Goal: Information Seeking & Learning: Learn about a topic

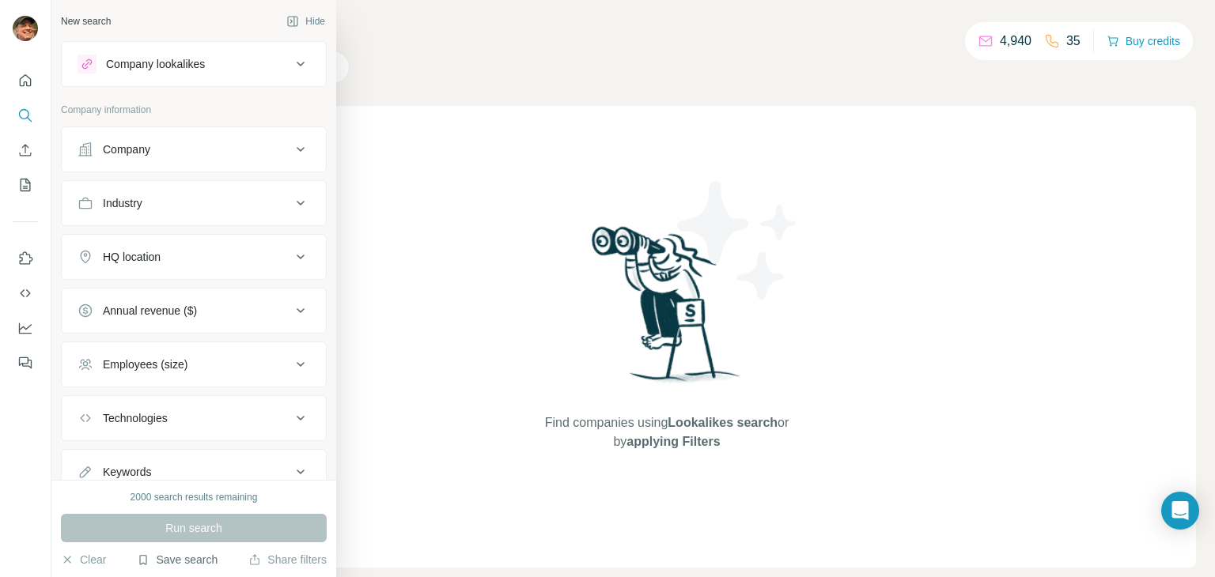
click at [168, 559] on button "Save search" at bounding box center [177, 560] width 81 height 16
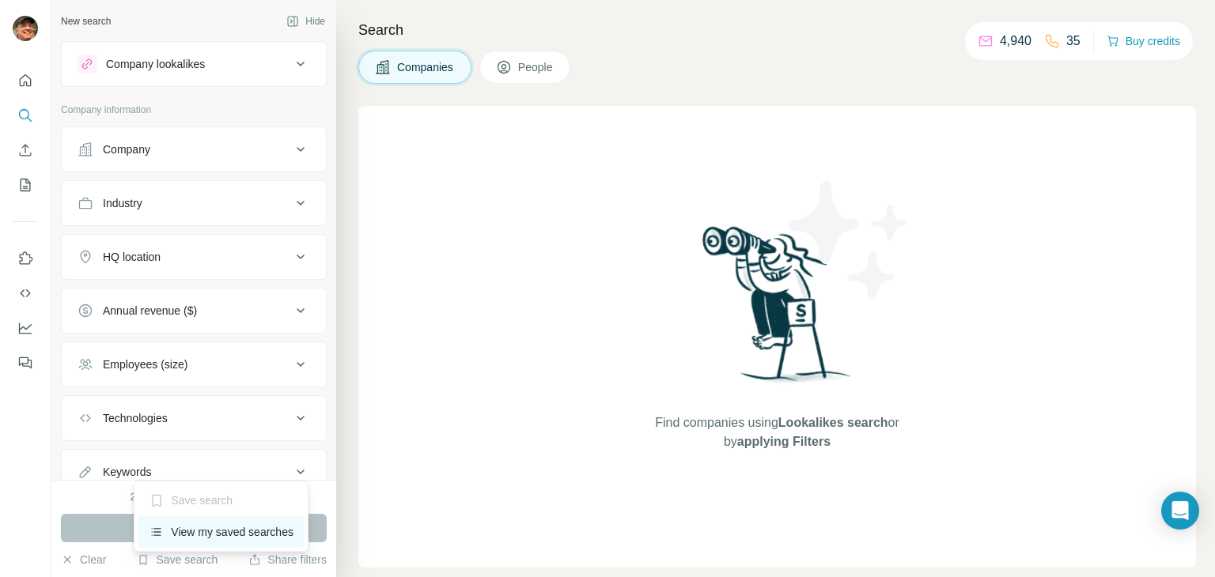
click at [209, 529] on div "View my saved searches" at bounding box center [221, 532] width 167 height 32
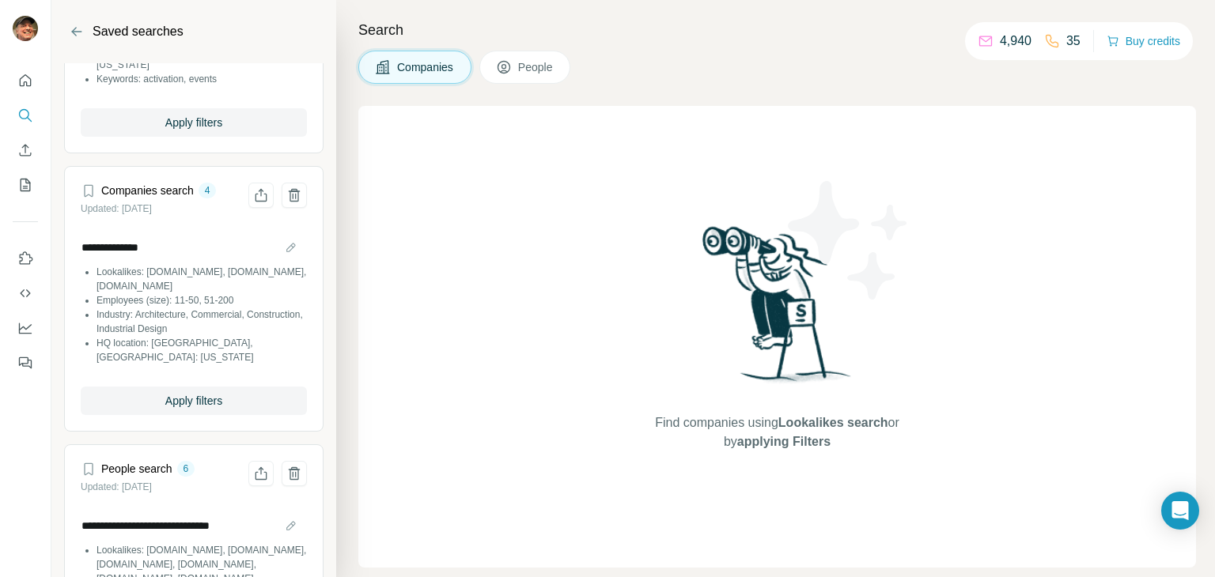
scroll to position [478, 0]
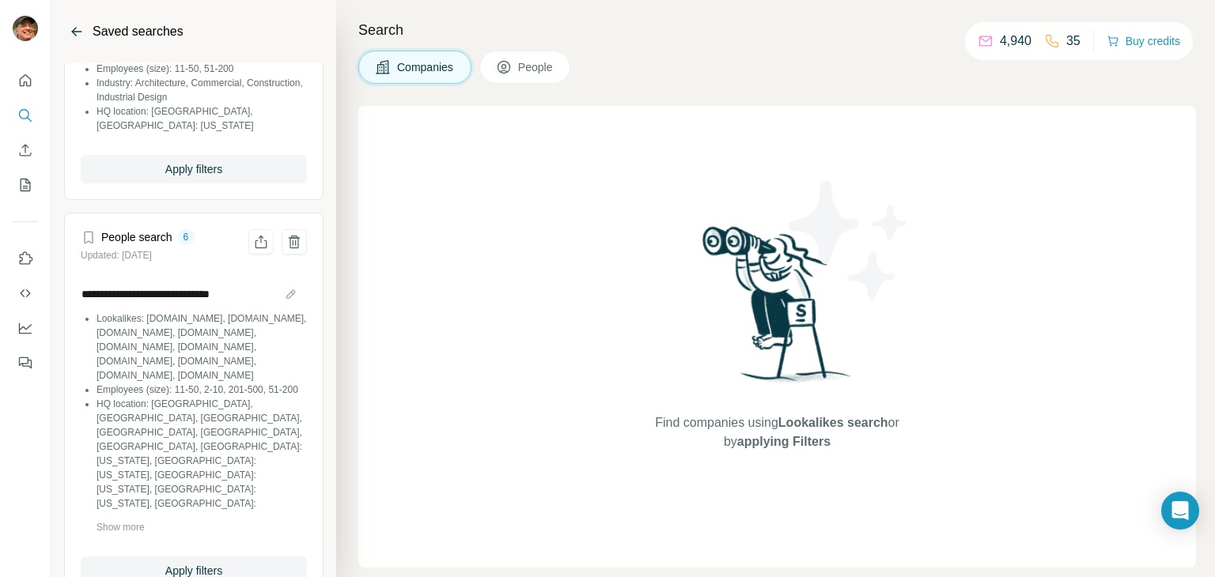
click at [78, 25] on icon "Back" at bounding box center [77, 32] width 16 height 16
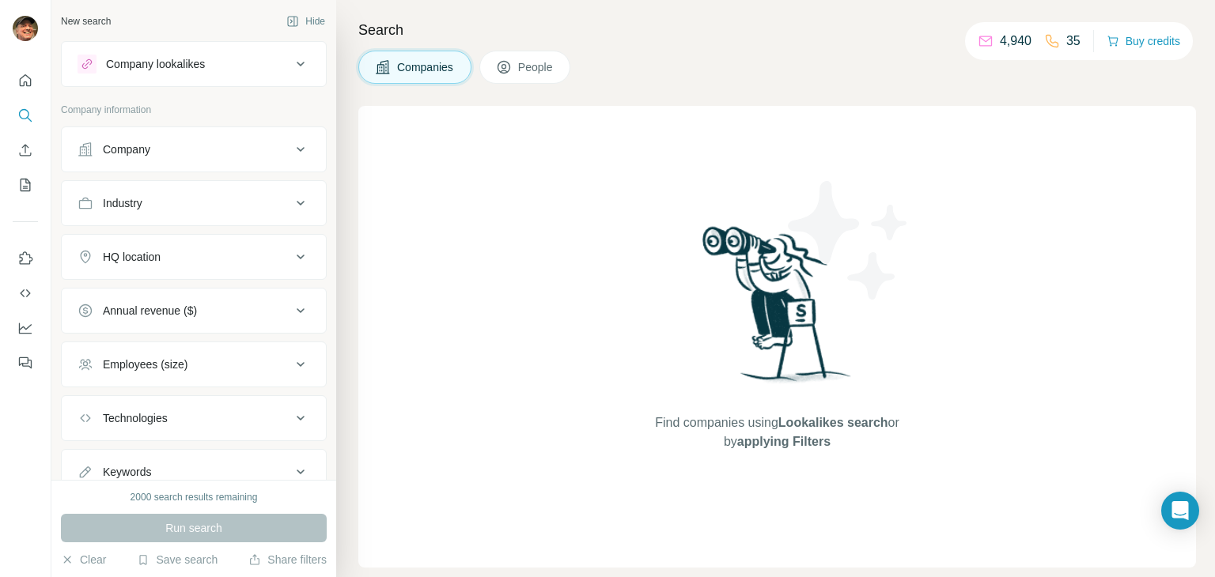
click at [236, 53] on button "Company lookalikes" at bounding box center [194, 64] width 264 height 38
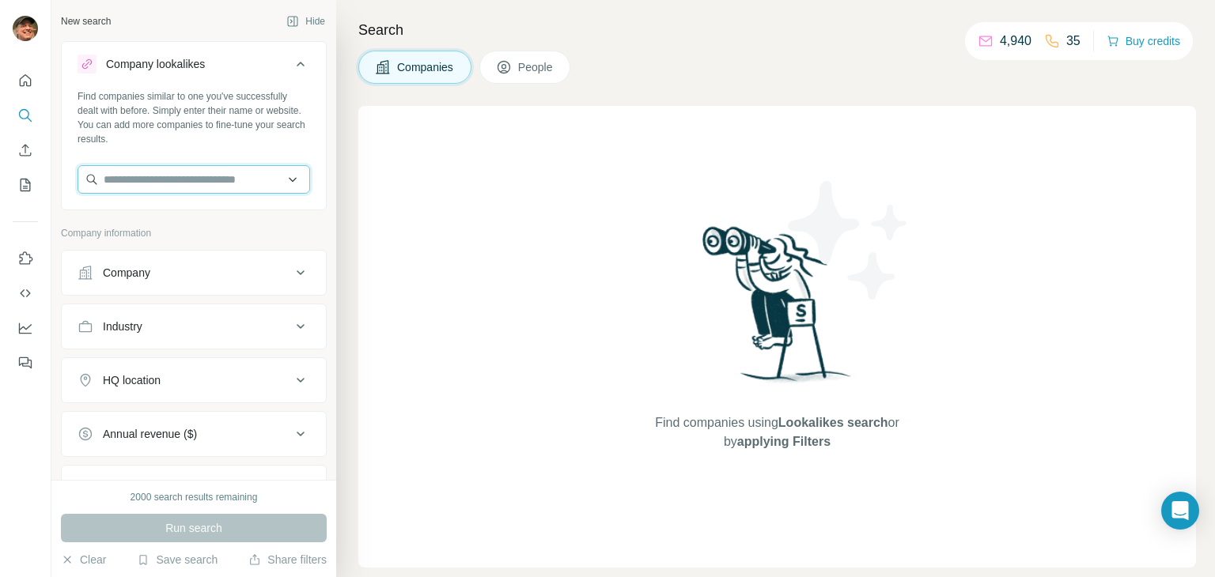
click at [209, 183] on input "text" at bounding box center [193, 179] width 232 height 28
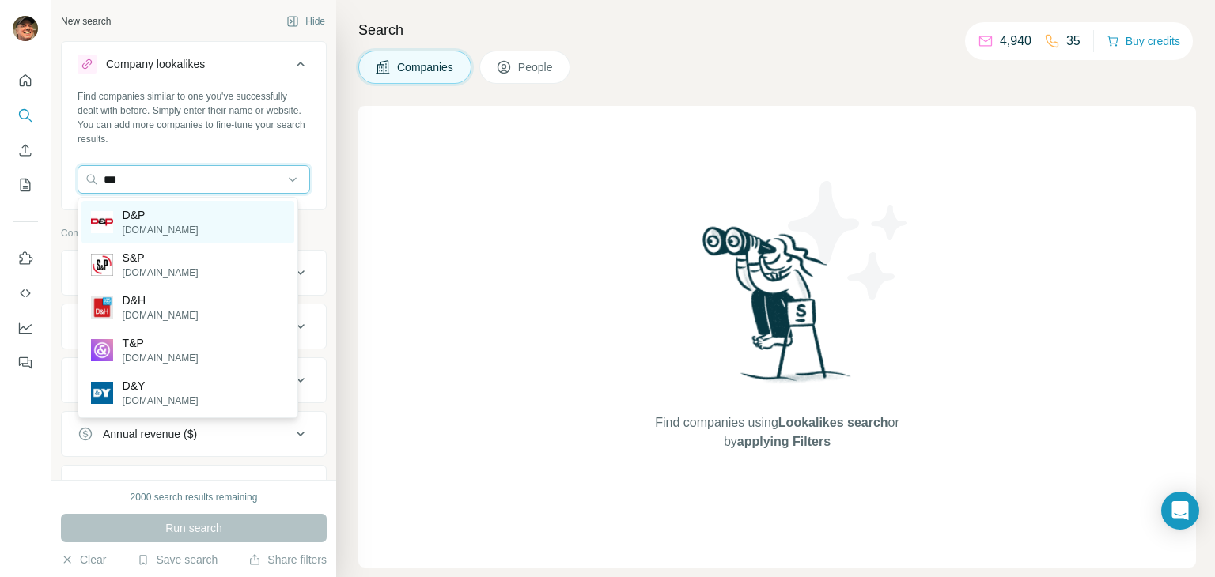
type input "***"
click at [179, 212] on p "D&P" at bounding box center [161, 215] width 76 height 16
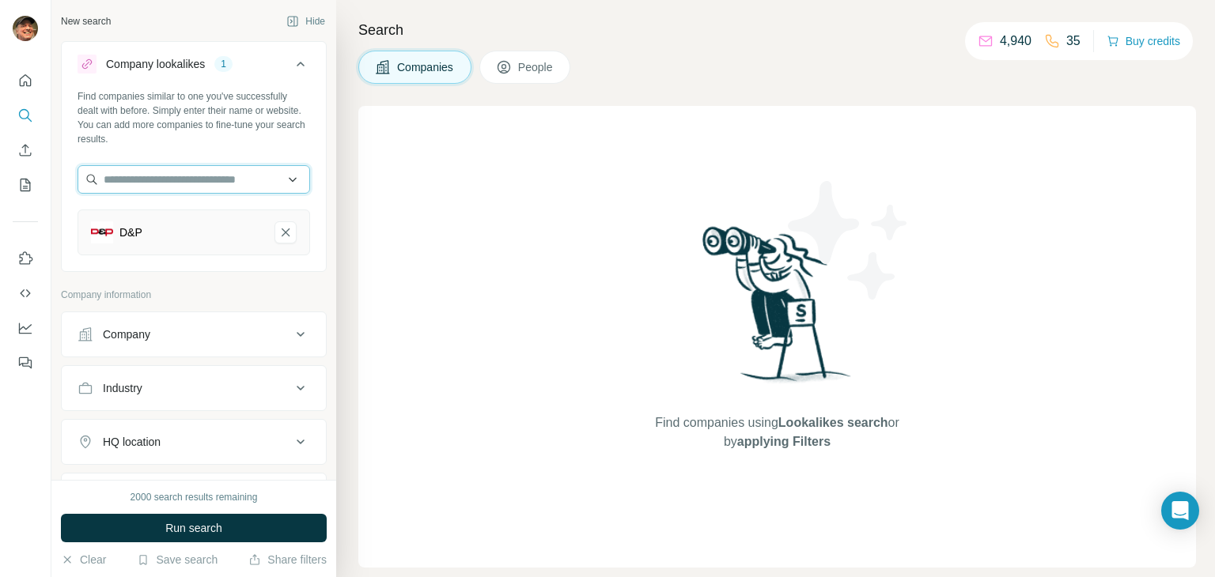
click at [152, 173] on input "text" at bounding box center [193, 179] width 232 height 28
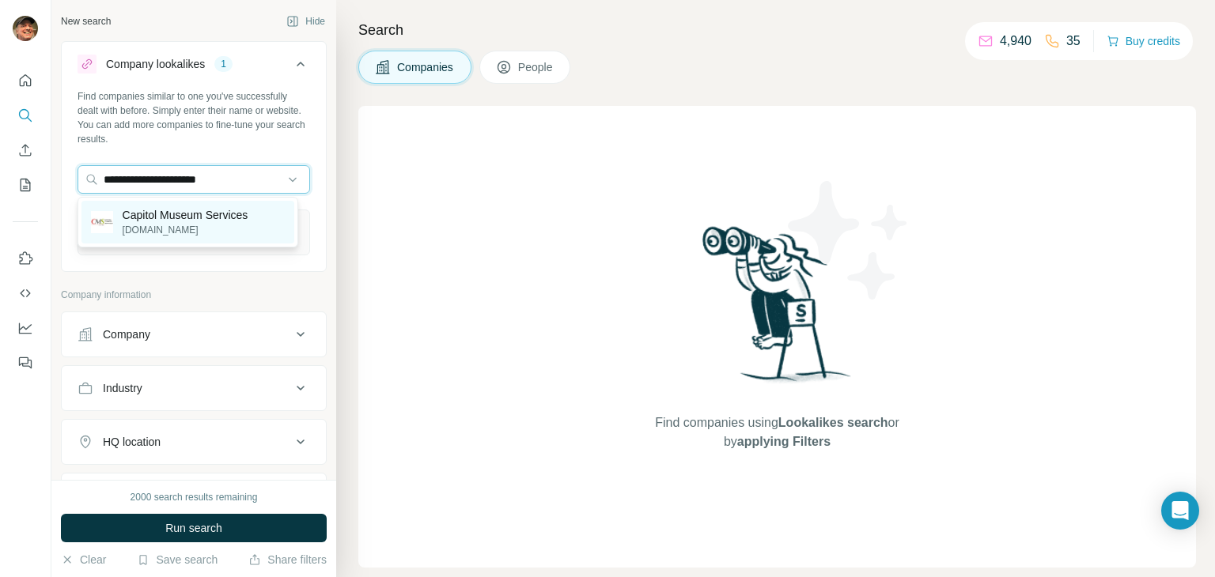
type input "**********"
click at [191, 224] on p "[DOMAIN_NAME]" at bounding box center [186, 230] width 126 height 14
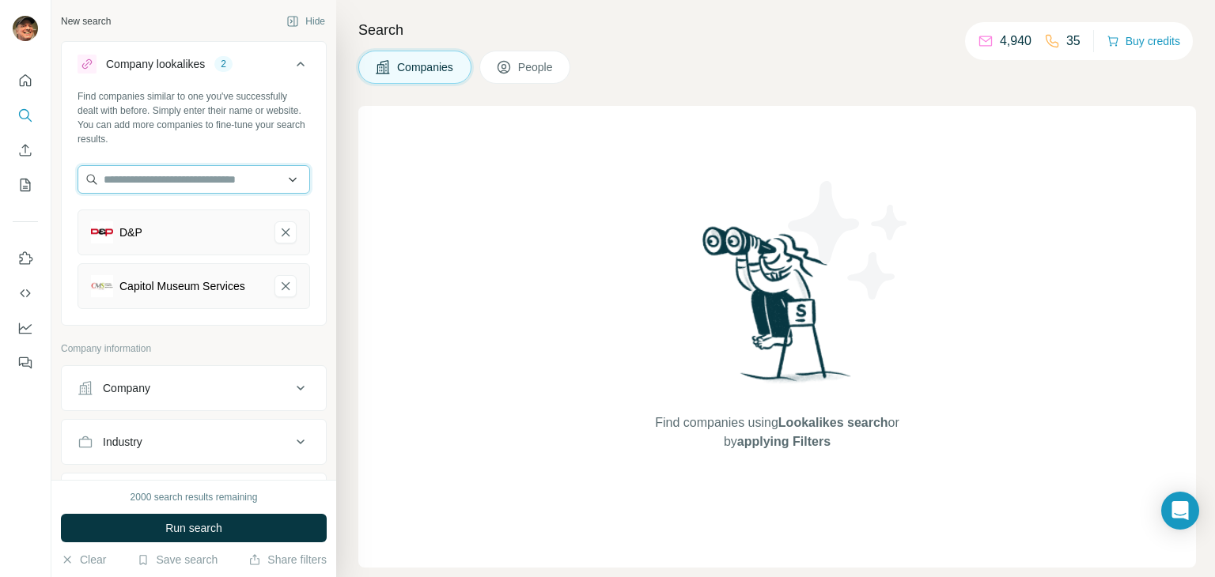
click at [196, 175] on input "text" at bounding box center [193, 179] width 232 height 28
drag, startPoint x: 183, startPoint y: 184, endPoint x: 63, endPoint y: 175, distance: 120.6
click at [63, 175] on div "**********" at bounding box center [194, 205] width 264 height 232
paste input "**********"
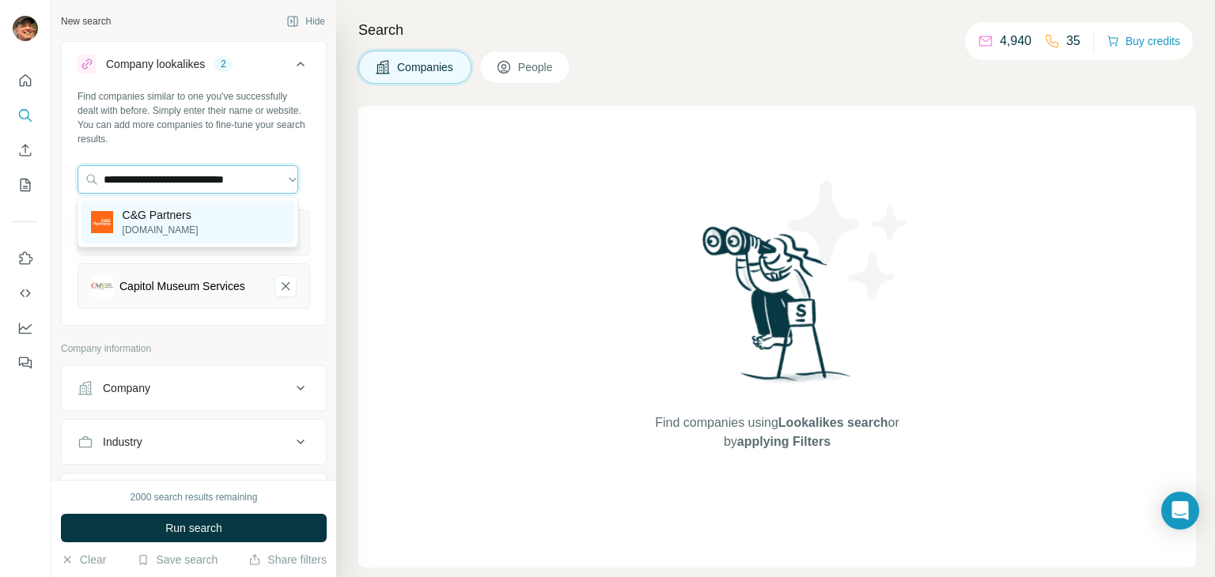
type input "**********"
click at [156, 212] on p "C&G Partners" at bounding box center [161, 215] width 76 height 16
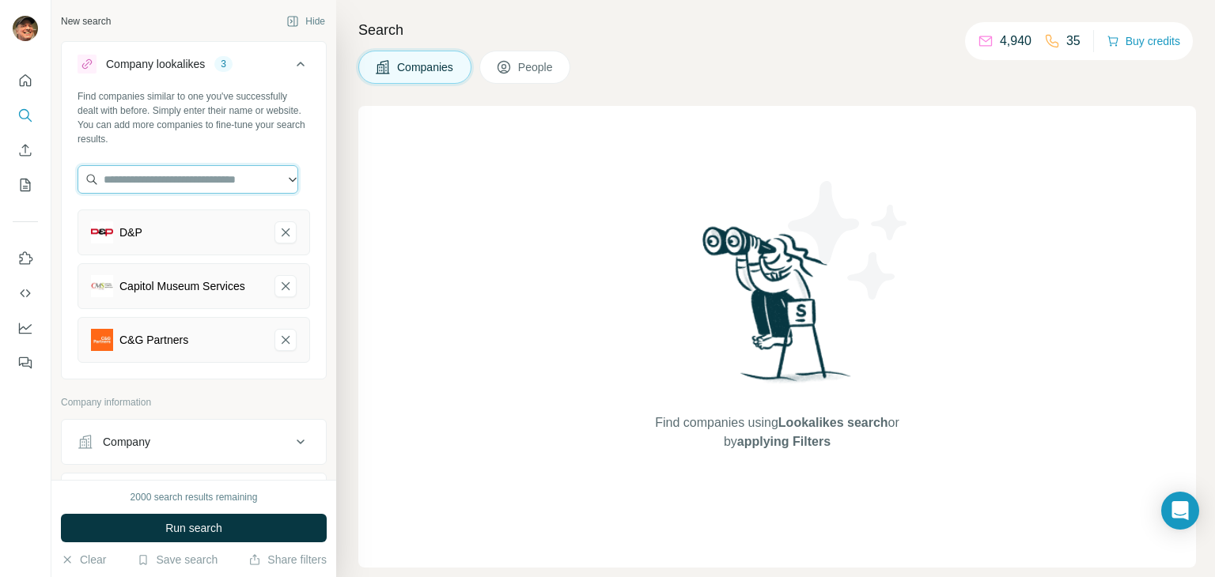
click at [205, 178] on input "text" at bounding box center [187, 179] width 221 height 28
paste input "**********"
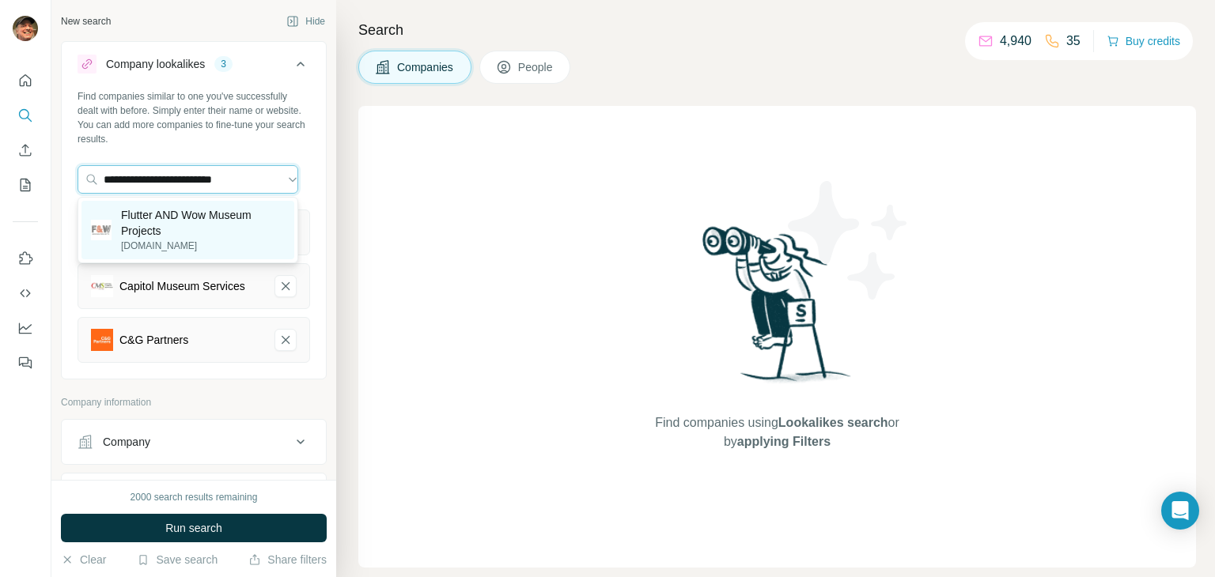
type input "**********"
click at [176, 244] on p "[DOMAIN_NAME]" at bounding box center [203, 246] width 164 height 14
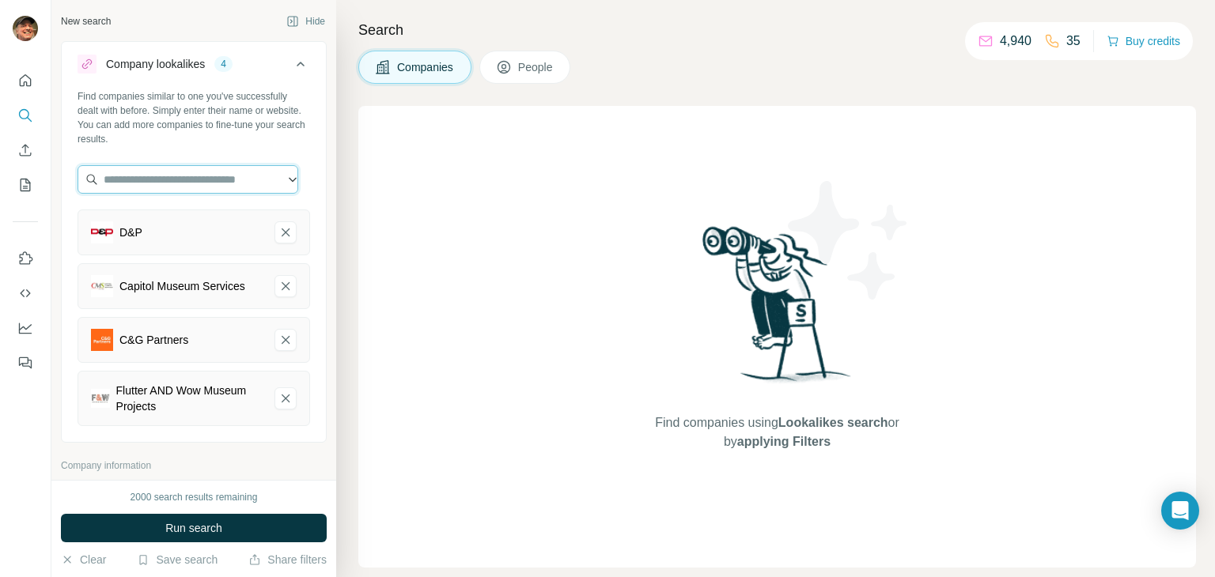
click at [158, 175] on input "text" at bounding box center [187, 179] width 221 height 28
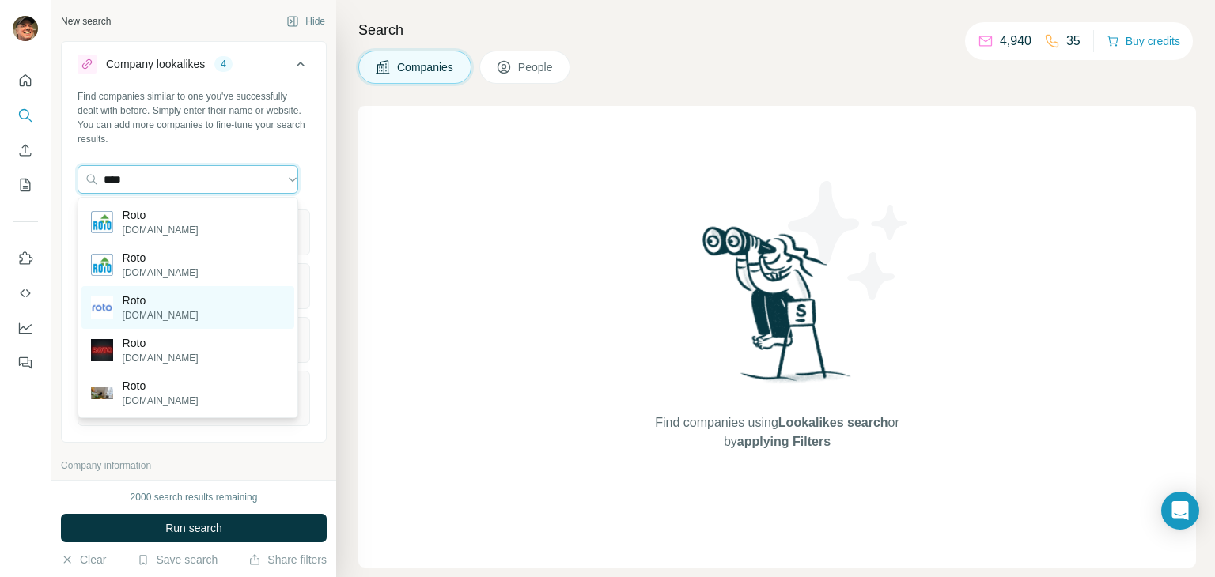
type input "****"
click at [172, 310] on div "Roto [DOMAIN_NAME]" at bounding box center [187, 307] width 213 height 43
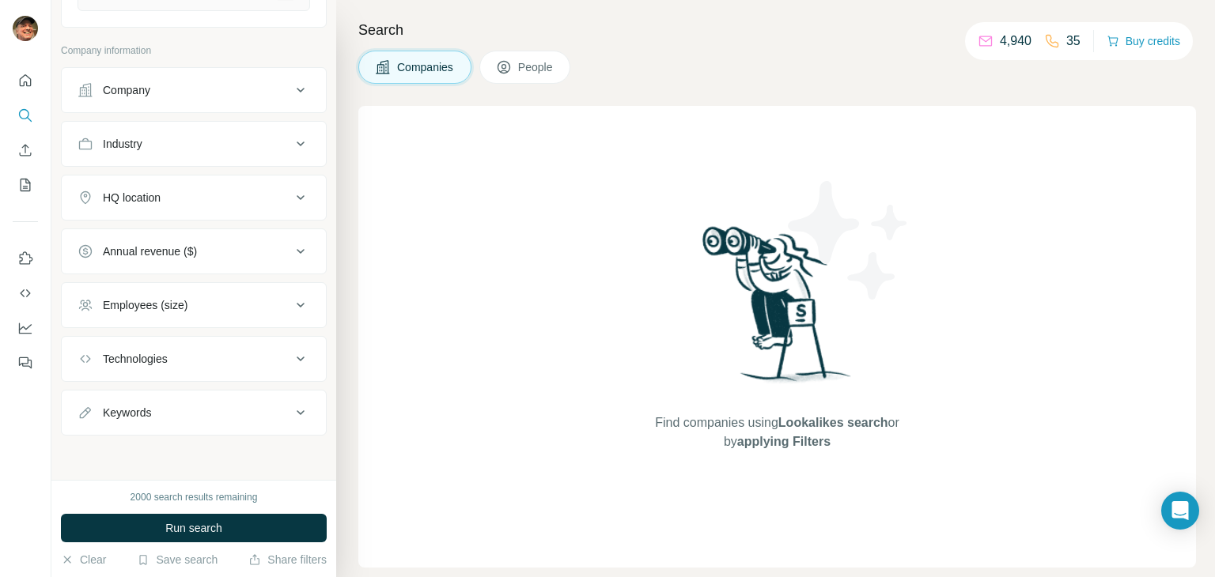
scroll to position [395, 0]
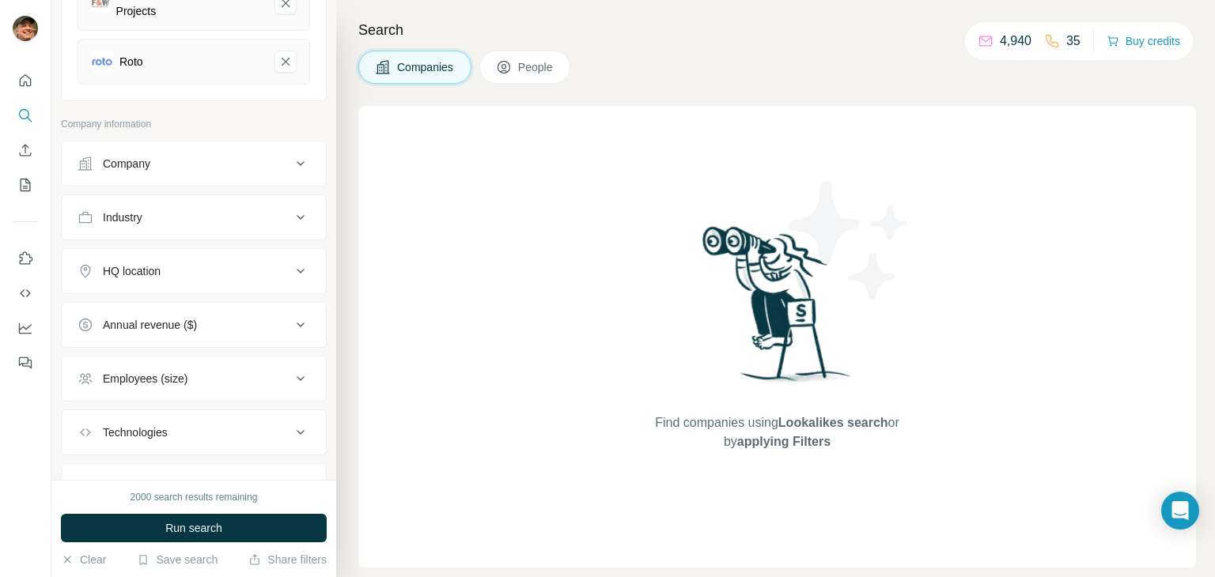
click at [231, 223] on div "Industry" at bounding box center [183, 218] width 213 height 16
click at [202, 264] on input at bounding box center [185, 256] width 195 height 17
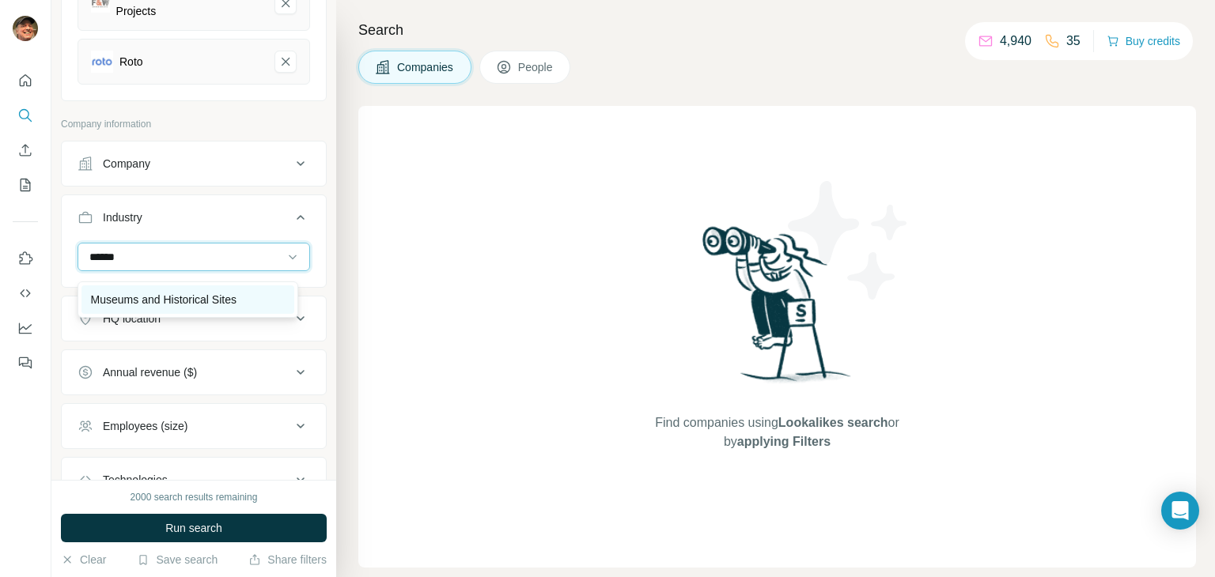
type input "******"
click at [197, 293] on p "Museums and Historical Sites" at bounding box center [163, 300] width 145 height 16
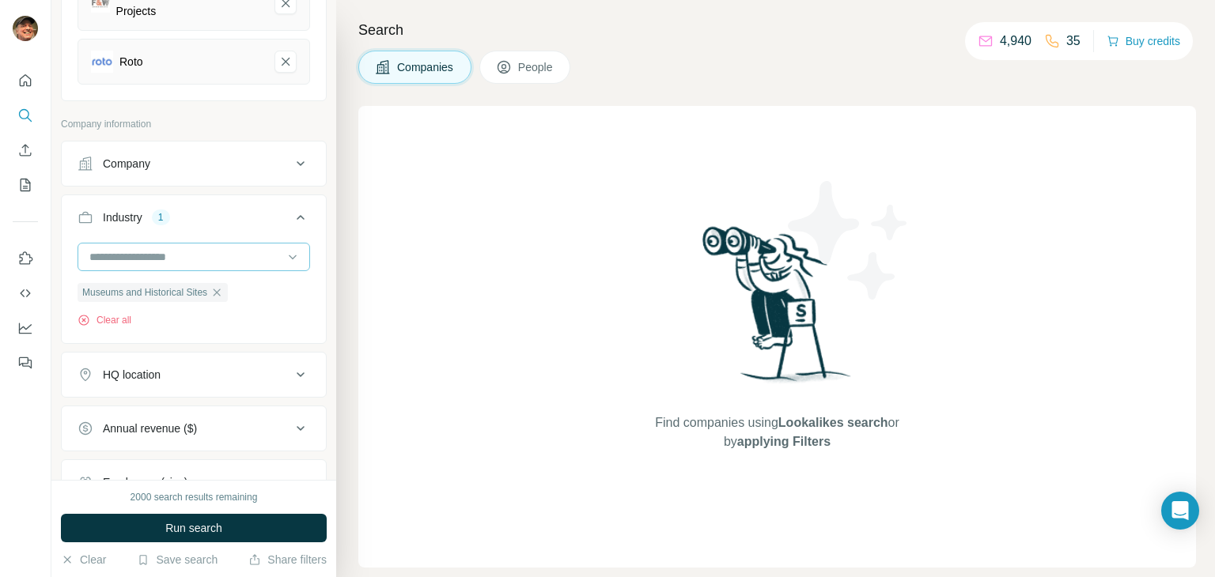
click at [202, 264] on input at bounding box center [185, 256] width 195 height 17
click at [189, 262] on input at bounding box center [185, 256] width 195 height 17
click at [135, 270] on div at bounding box center [185, 257] width 195 height 27
type input "*"
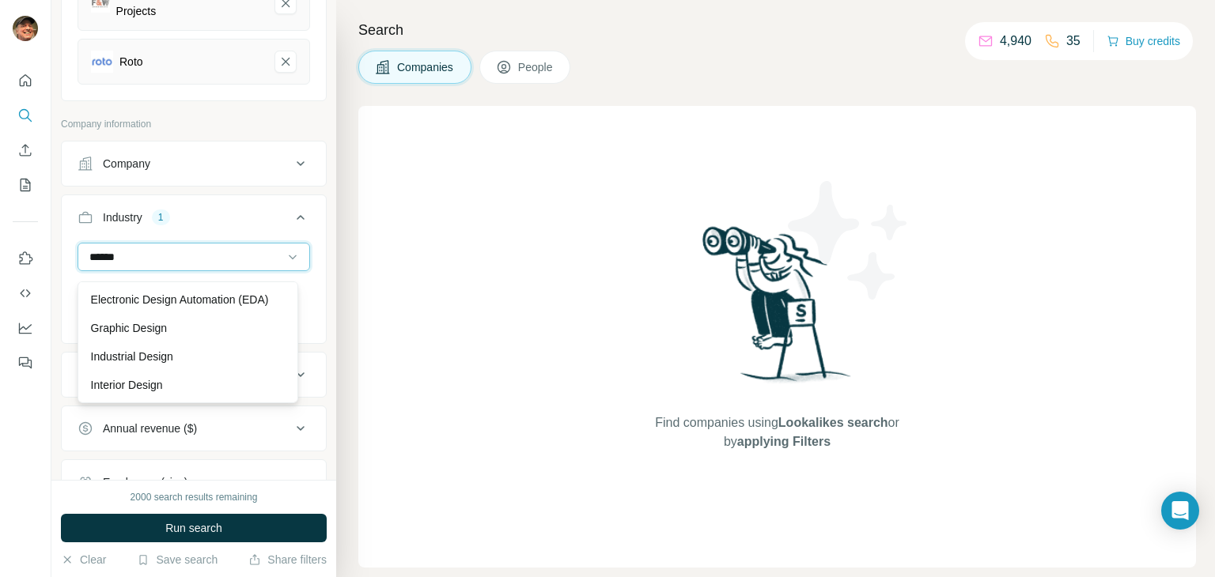
scroll to position [79, 0]
type input "******"
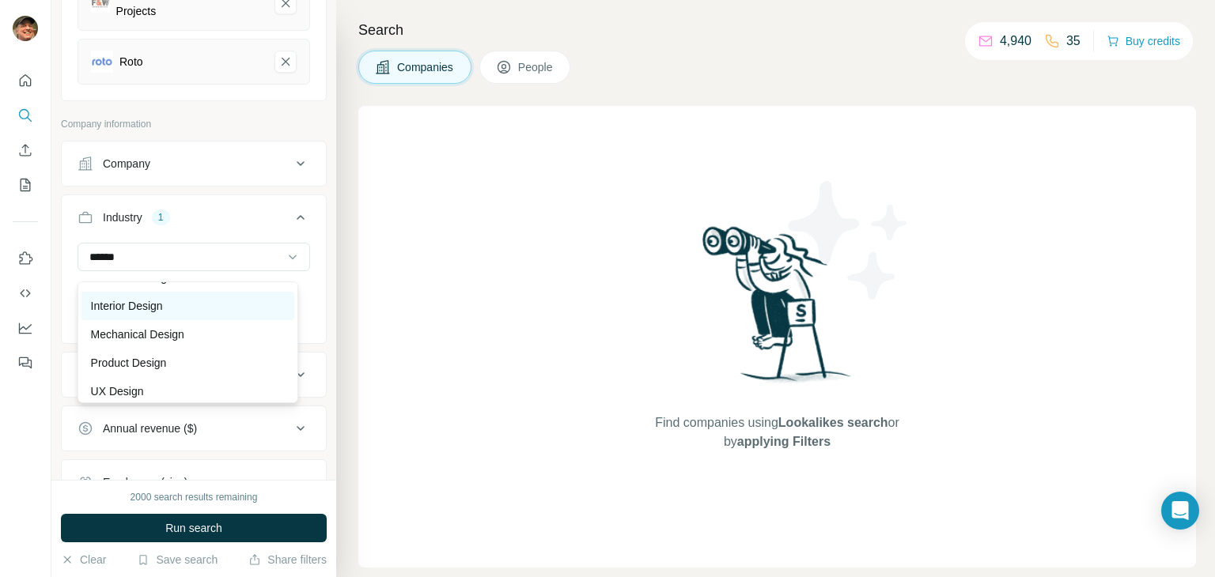
click at [199, 314] on div "Interior Design" at bounding box center [188, 306] width 194 height 16
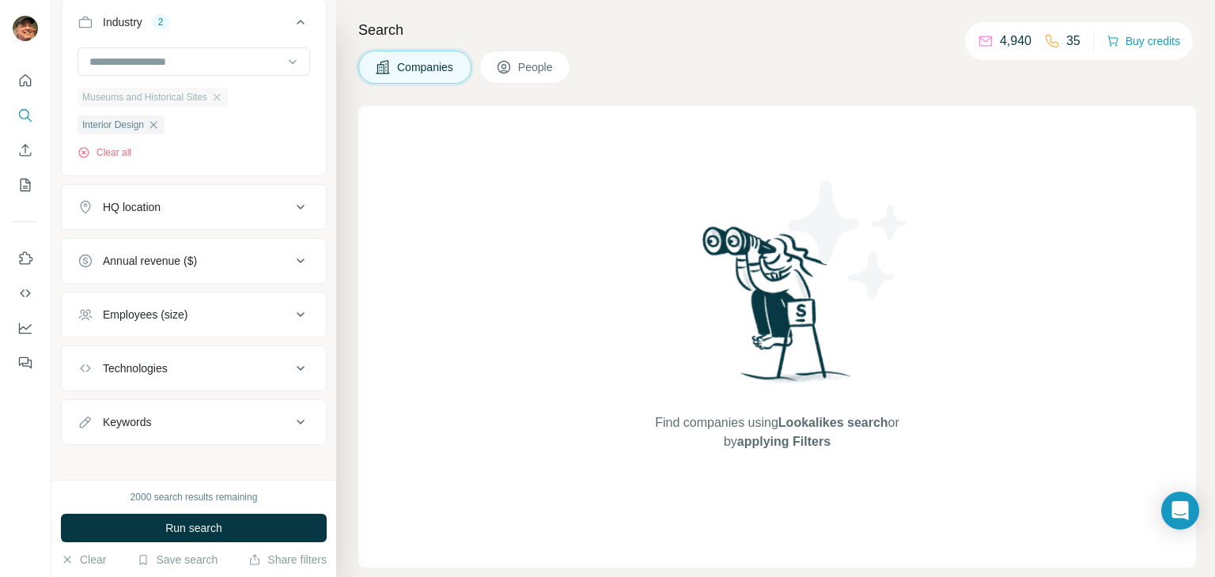
scroll to position [606, 0]
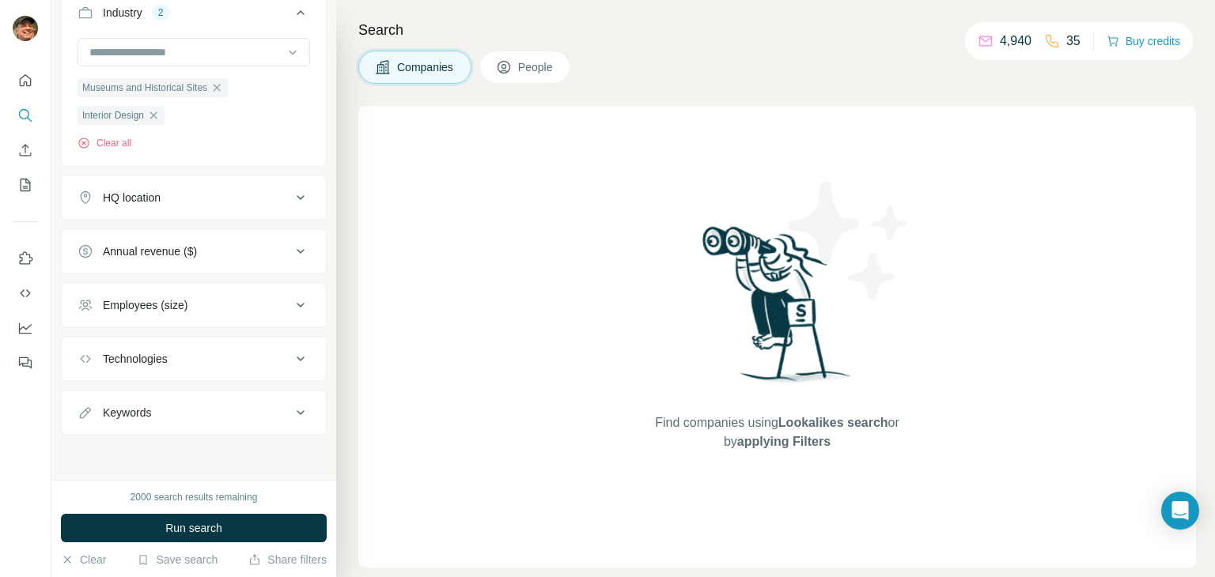
click at [231, 202] on div "HQ location" at bounding box center [183, 198] width 213 height 16
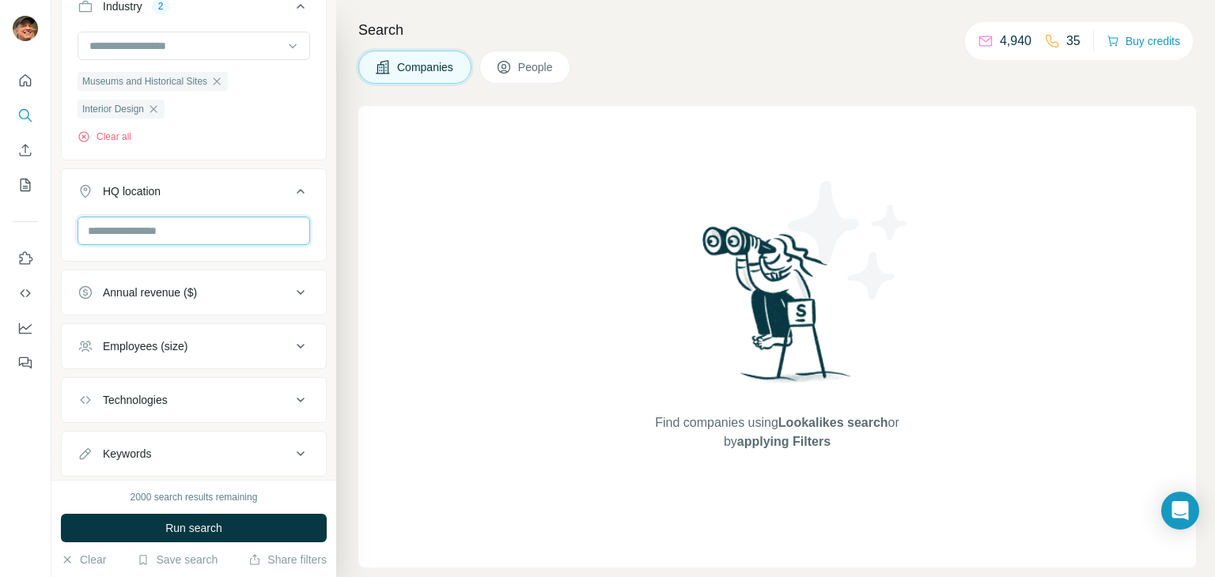
click at [206, 245] on input "text" at bounding box center [193, 231] width 232 height 28
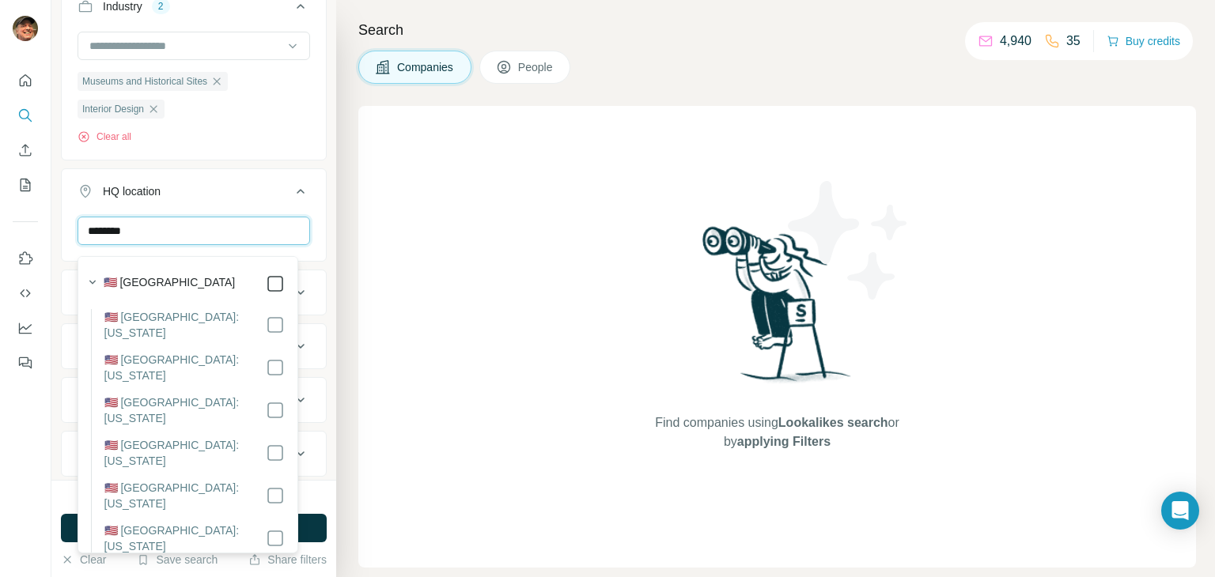
type input "********"
click at [272, 292] on icon at bounding box center [275, 283] width 19 height 19
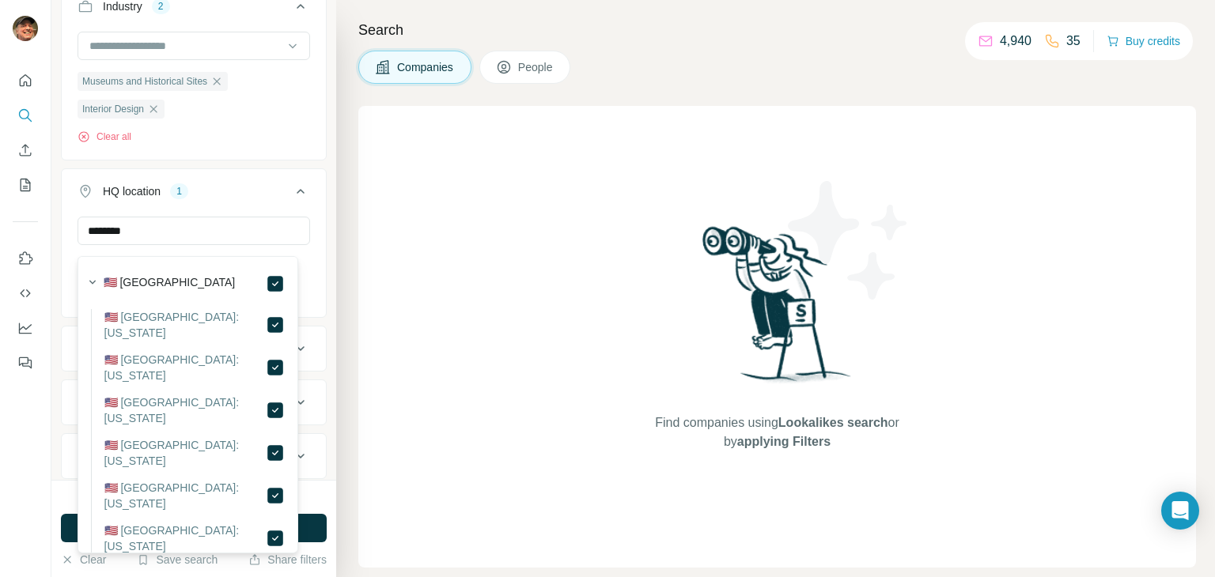
click at [291, 196] on icon at bounding box center [300, 191] width 19 height 19
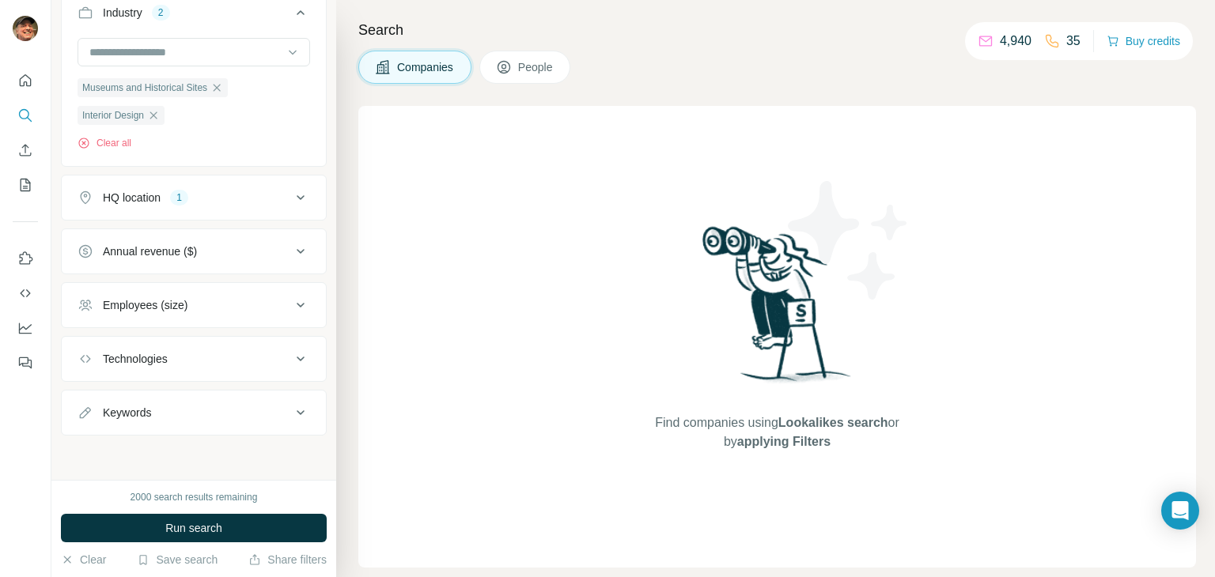
click at [252, 312] on div "Employees (size)" at bounding box center [183, 305] width 213 height 16
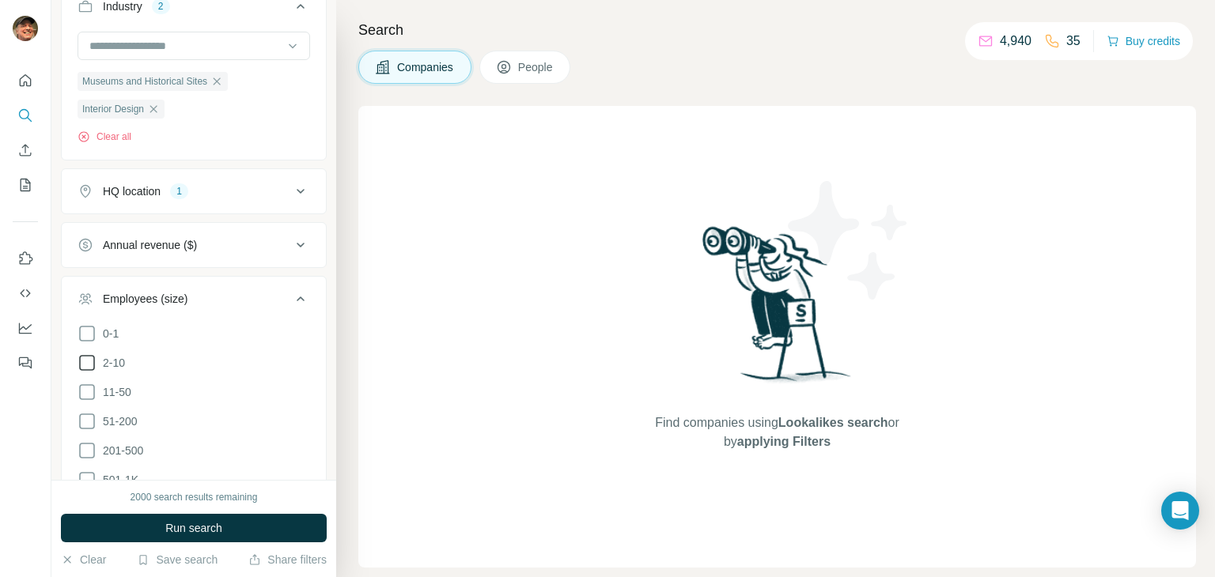
click at [91, 372] on icon at bounding box center [86, 362] width 19 height 19
click at [95, 399] on icon at bounding box center [86, 392] width 19 height 19
click at [92, 423] on icon at bounding box center [86, 421] width 19 height 19
click at [91, 454] on icon at bounding box center [86, 450] width 19 height 19
click at [191, 528] on span "Run search" at bounding box center [193, 528] width 57 height 16
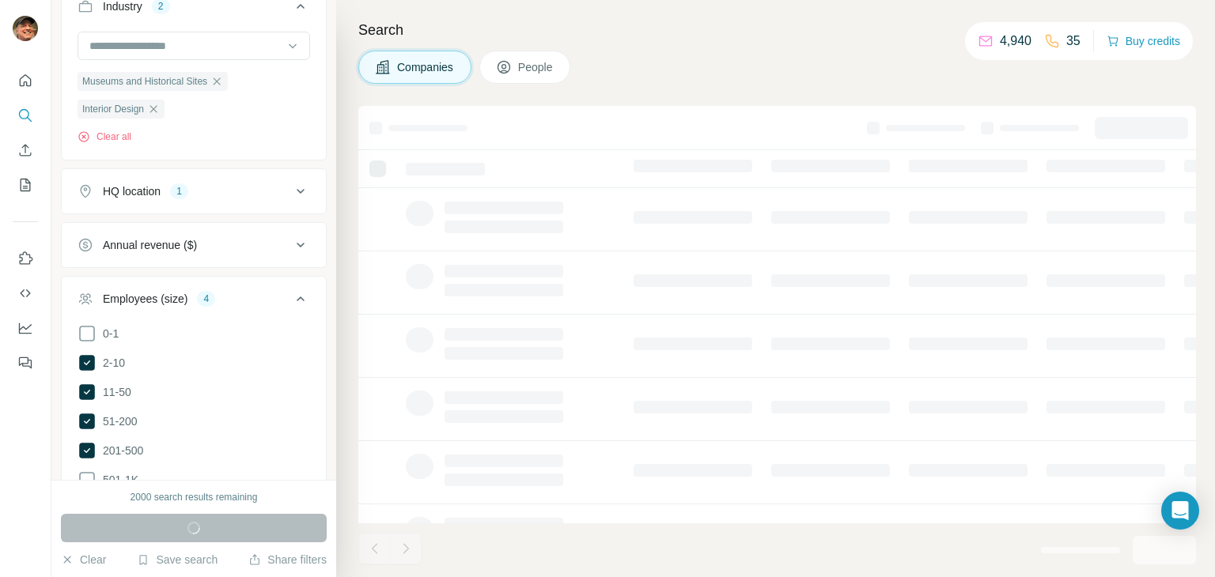
click at [292, 302] on icon at bounding box center [300, 298] width 19 height 19
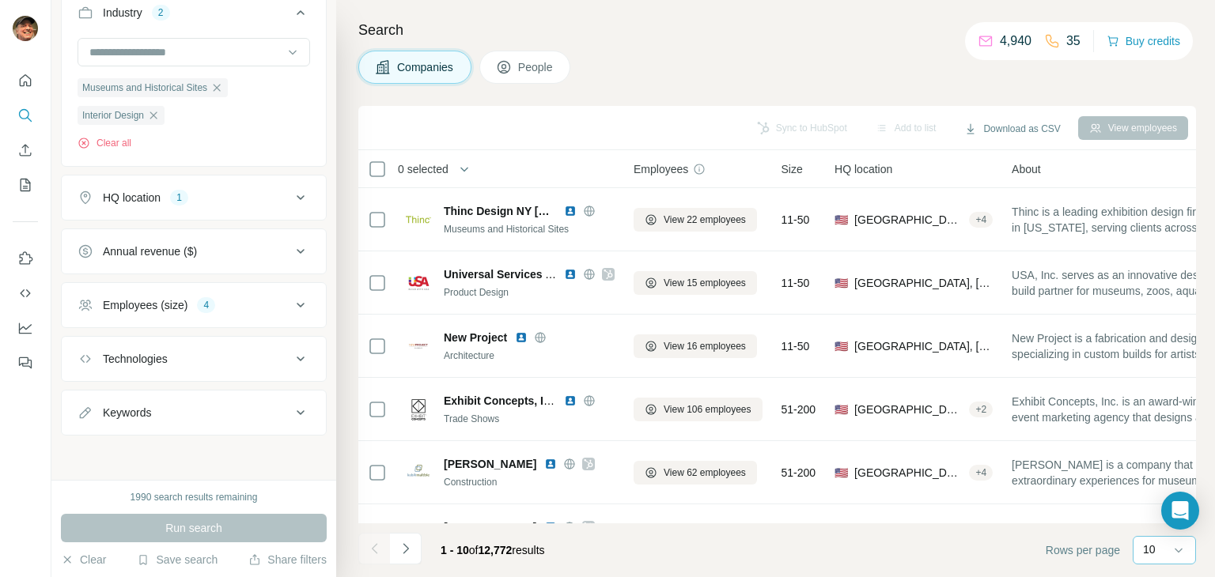
click at [1162, 545] on div "10" at bounding box center [1163, 550] width 40 height 16
click at [1157, 431] on p "60" at bounding box center [1152, 429] width 13 height 16
click at [200, 424] on button "Keywords" at bounding box center [194, 413] width 264 height 38
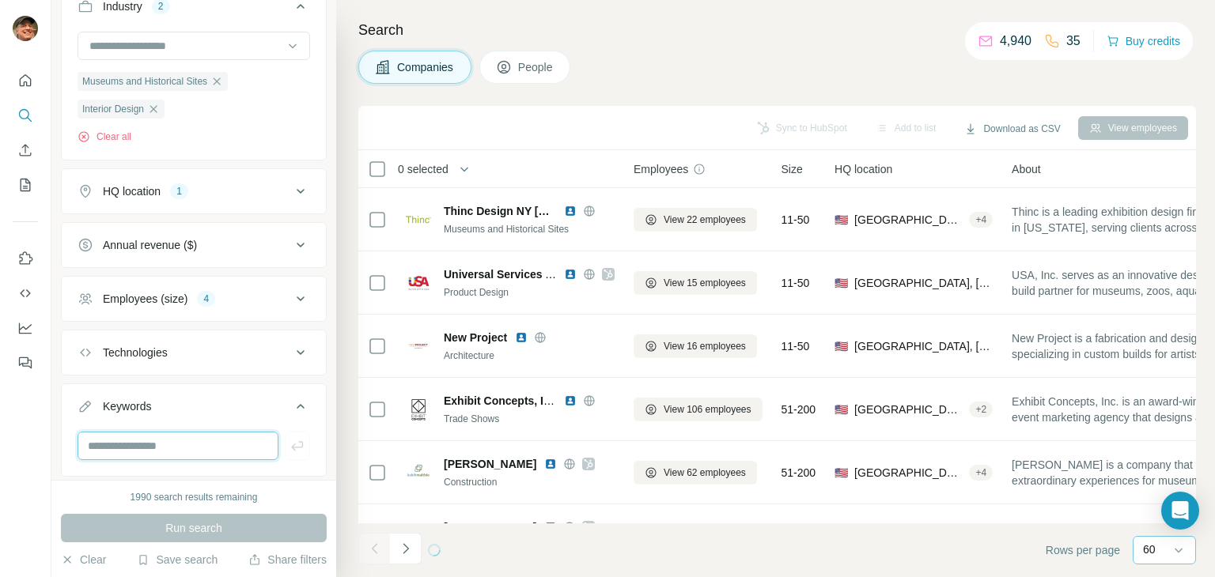
click at [187, 449] on input "text" at bounding box center [177, 446] width 201 height 28
type input "********"
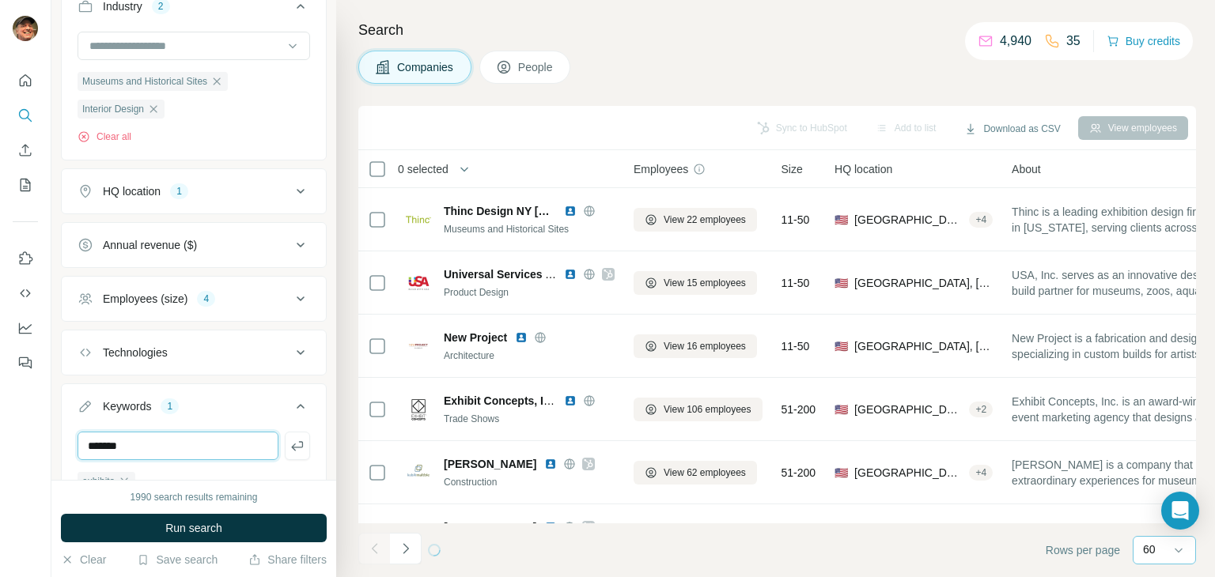
type input "*******"
type input "**********"
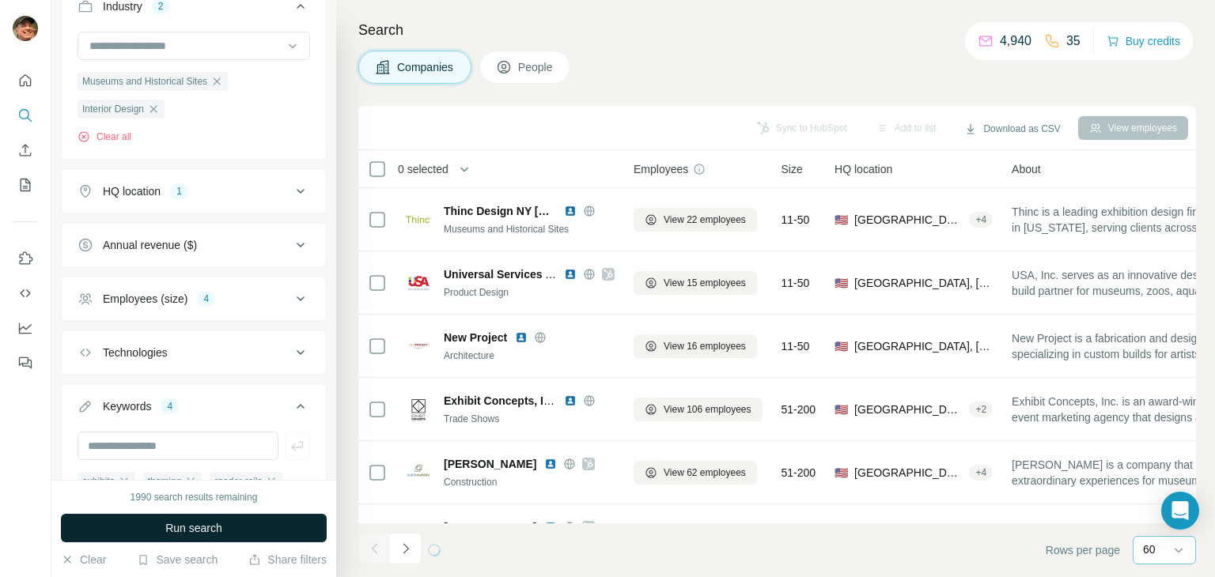
click at [199, 529] on span "Run search" at bounding box center [193, 528] width 57 height 16
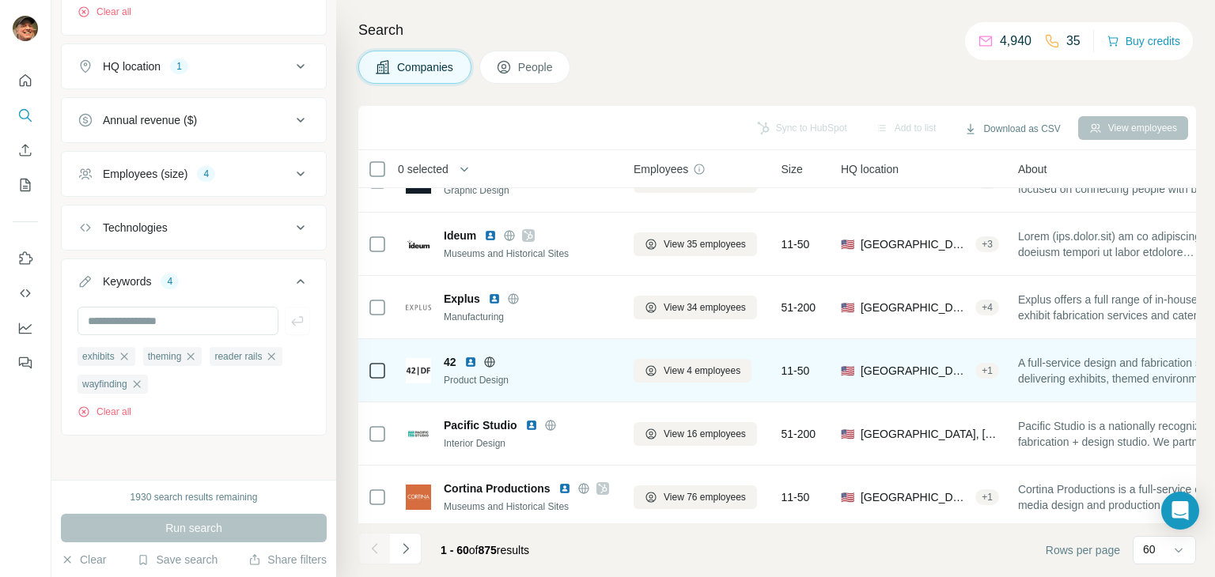
scroll to position [949, 0]
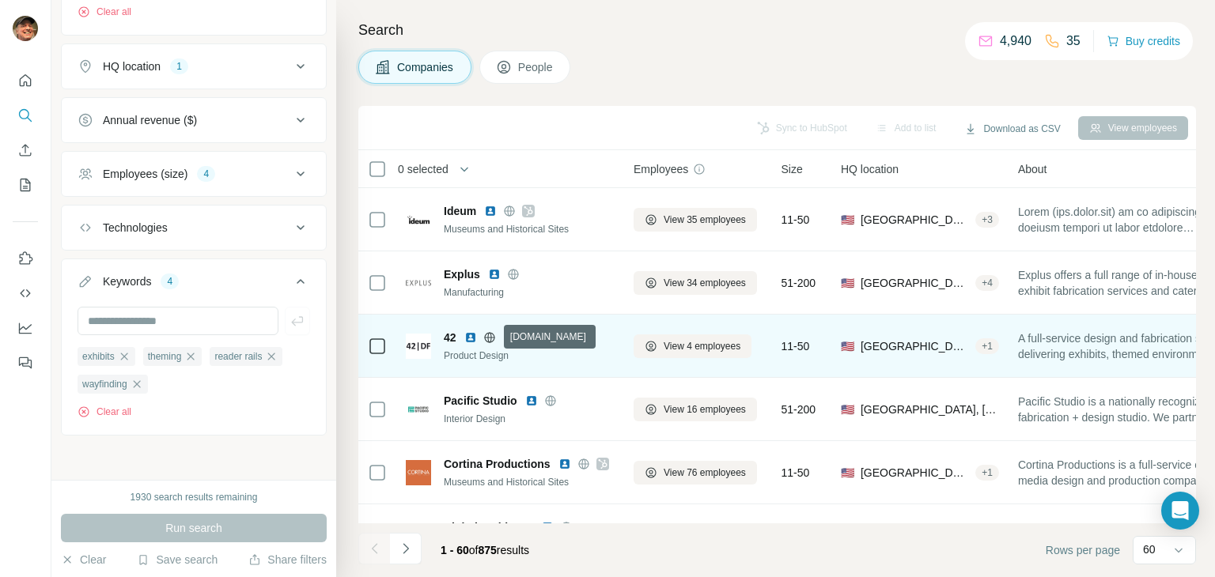
click at [491, 336] on icon at bounding box center [489, 337] width 4 height 10
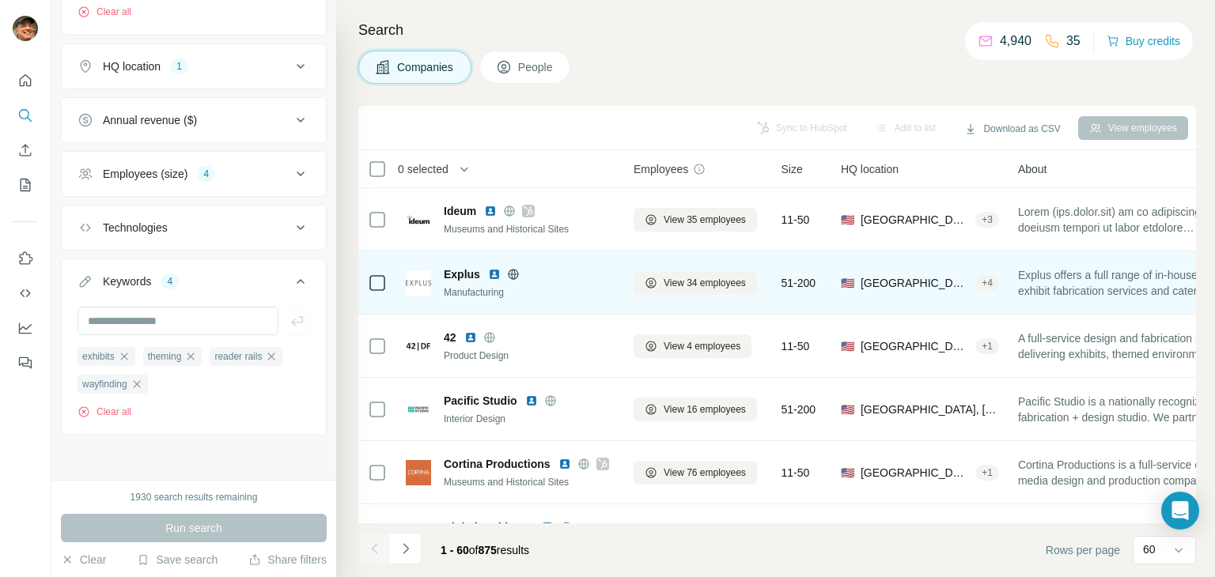
click at [511, 274] on icon at bounding box center [513, 274] width 10 height 1
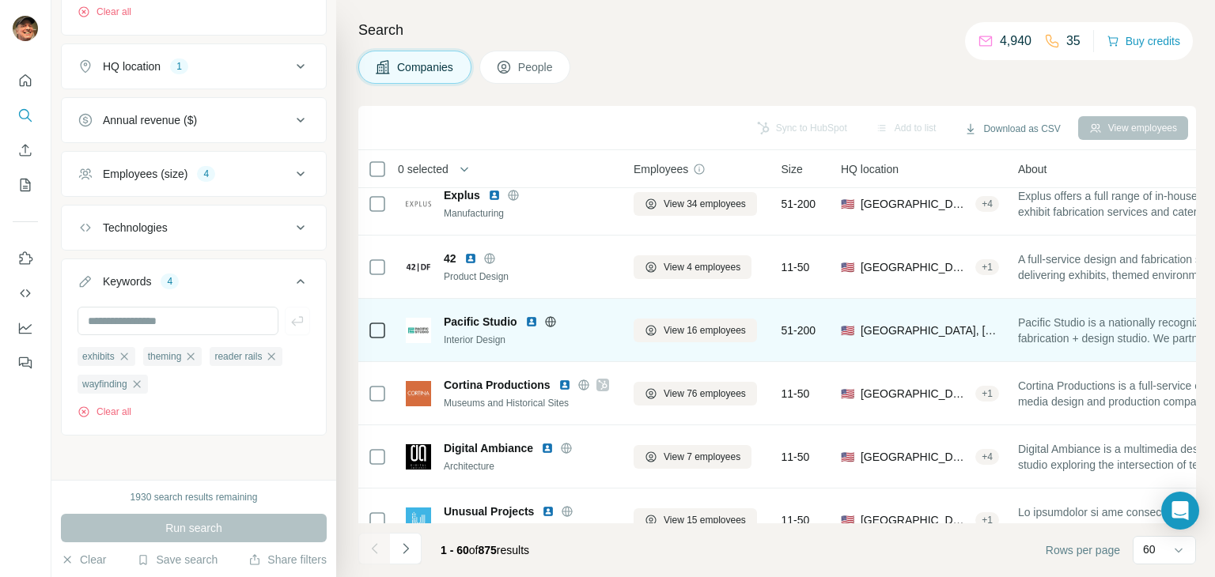
scroll to position [1107, 0]
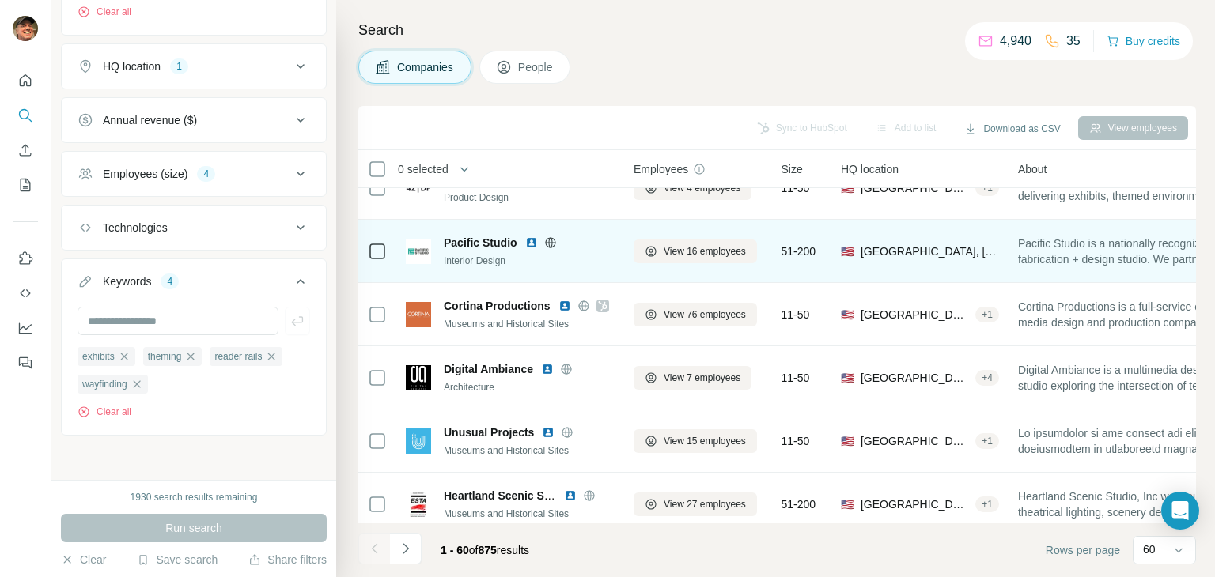
click at [550, 242] on icon at bounding box center [550, 242] width 10 height 1
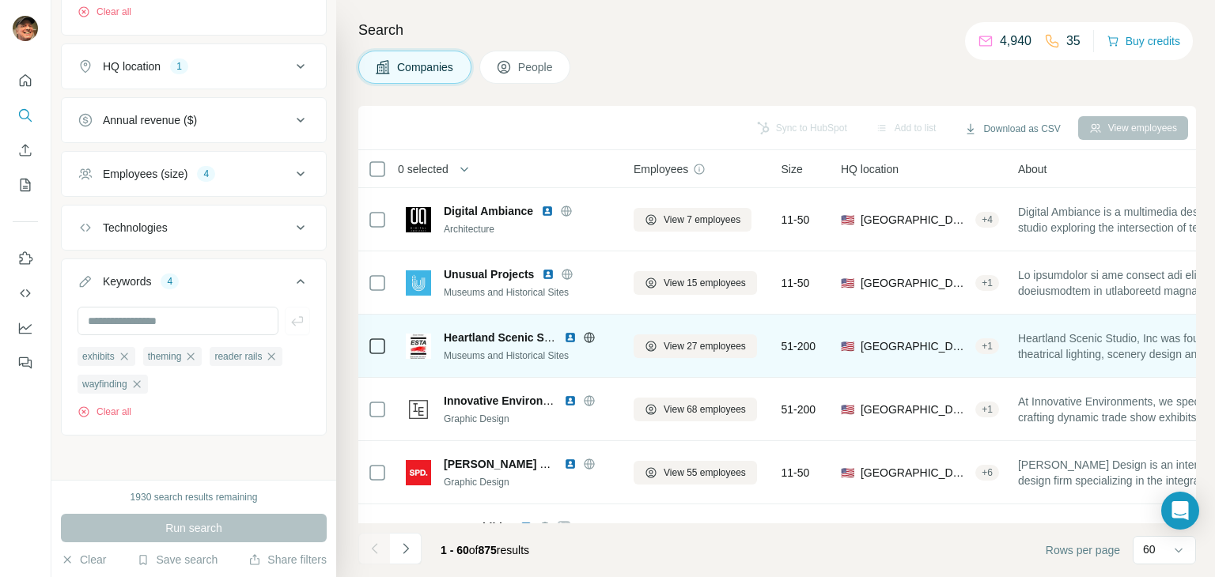
scroll to position [1344, 0]
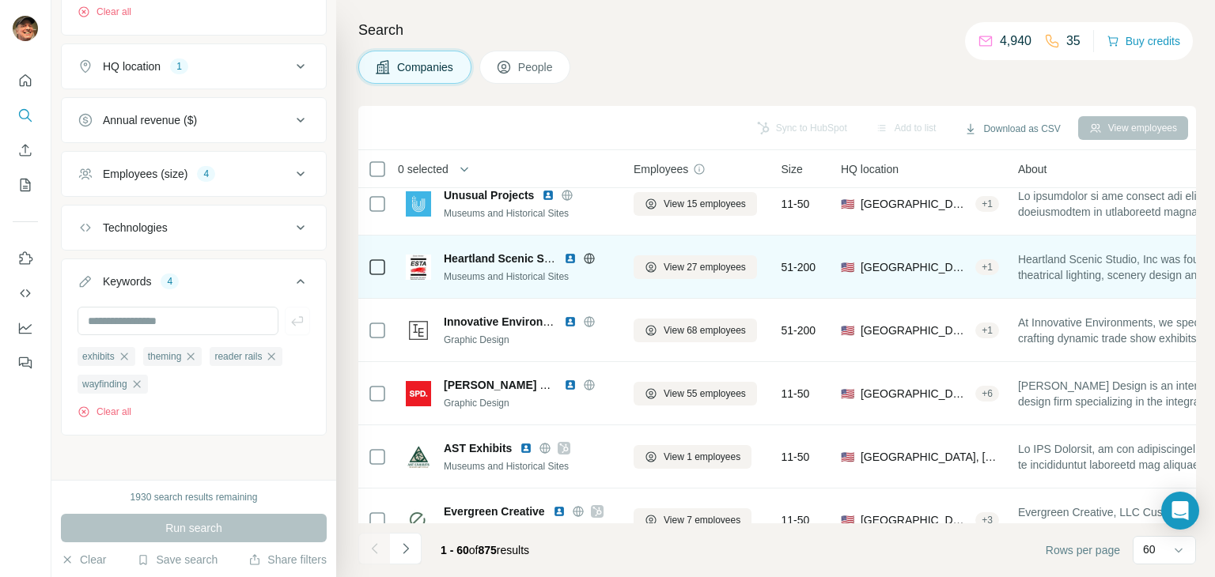
click at [588, 256] on icon at bounding box center [589, 258] width 4 height 10
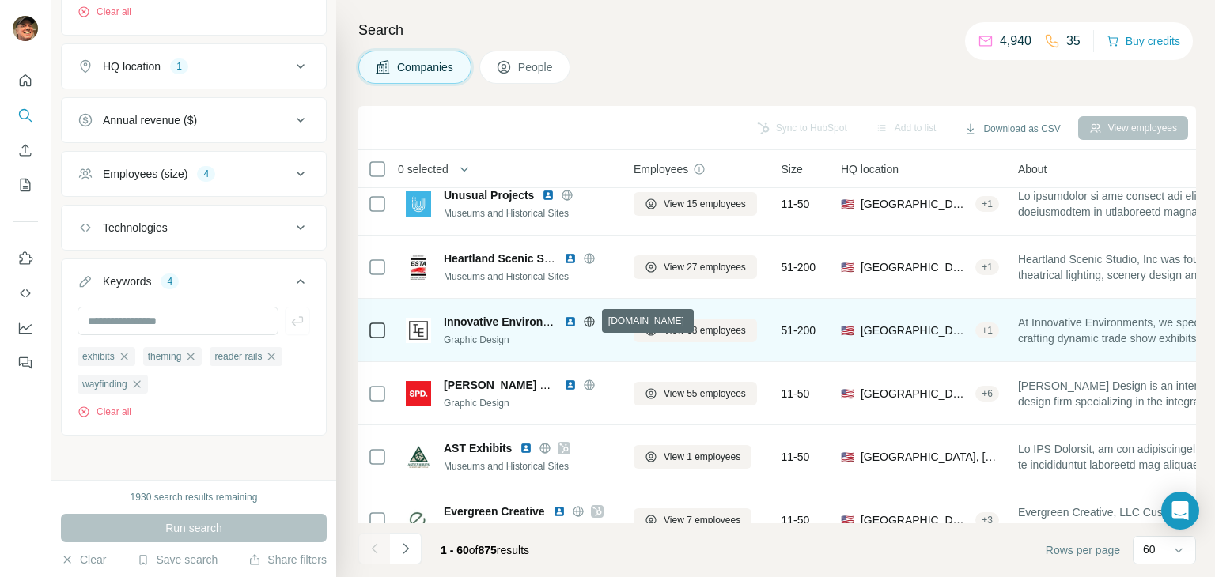
click at [586, 324] on icon at bounding box center [589, 322] width 13 height 13
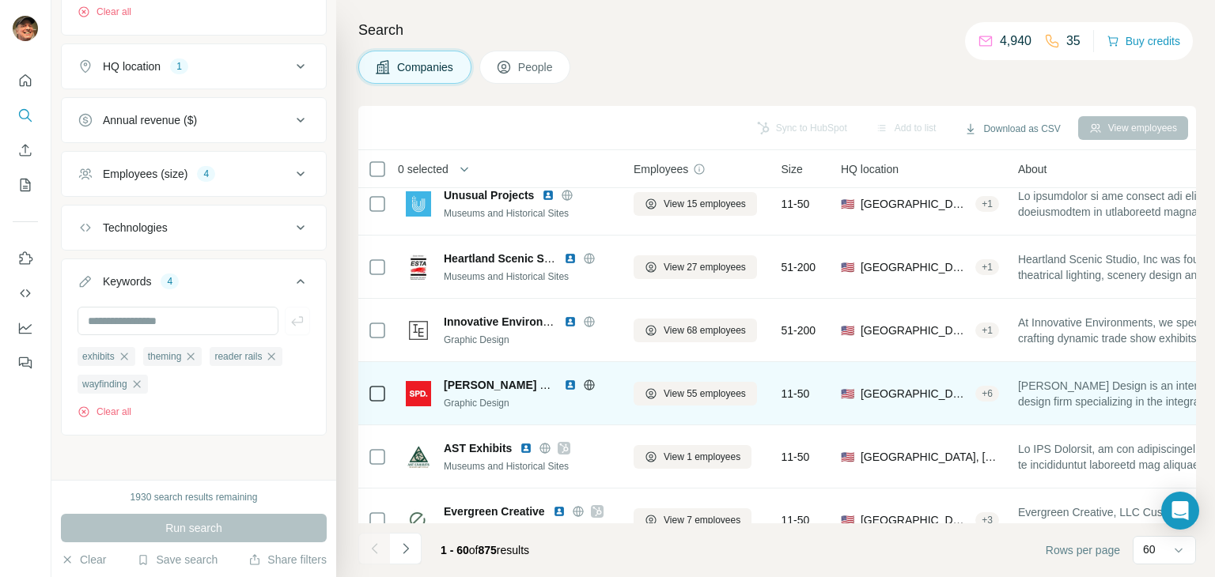
click at [586, 387] on icon at bounding box center [589, 385] width 13 height 13
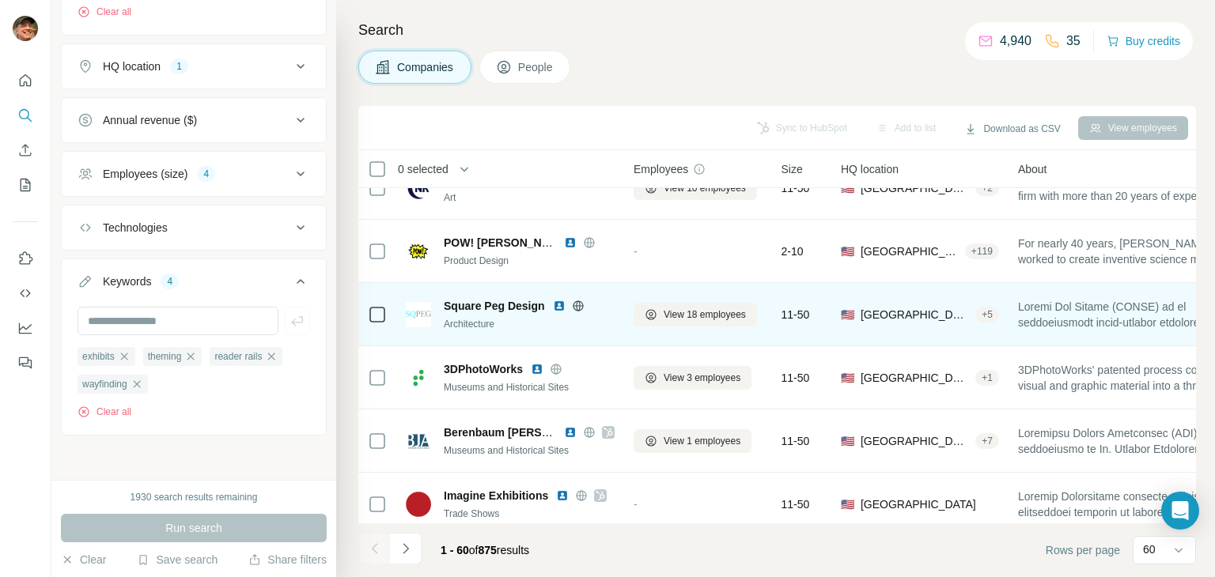
scroll to position [1819, 0]
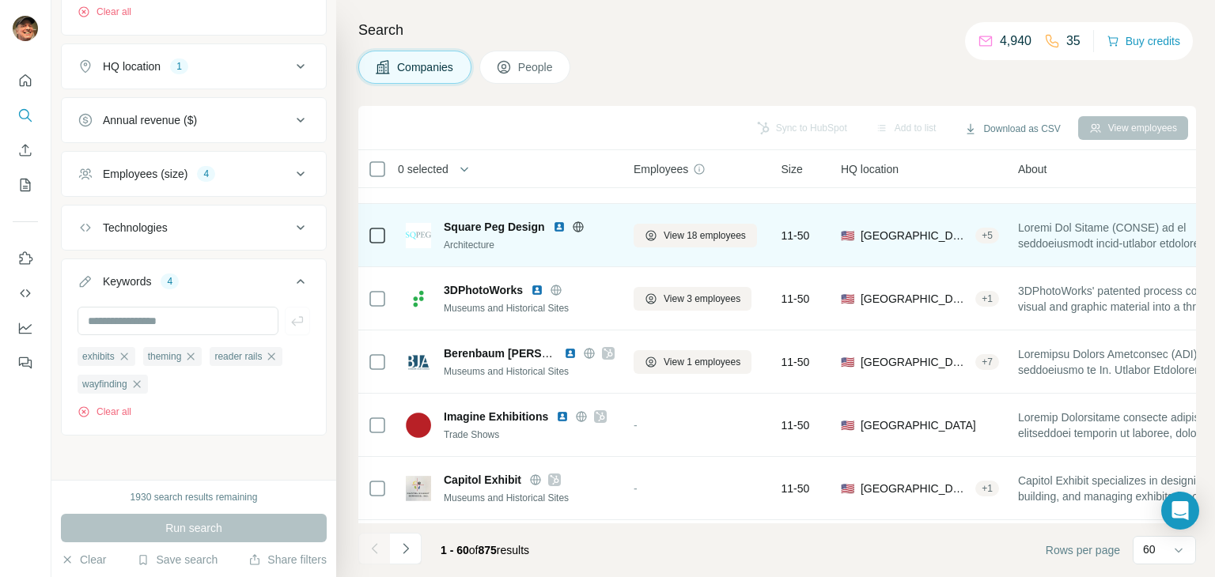
click at [577, 228] on icon at bounding box center [578, 227] width 13 height 13
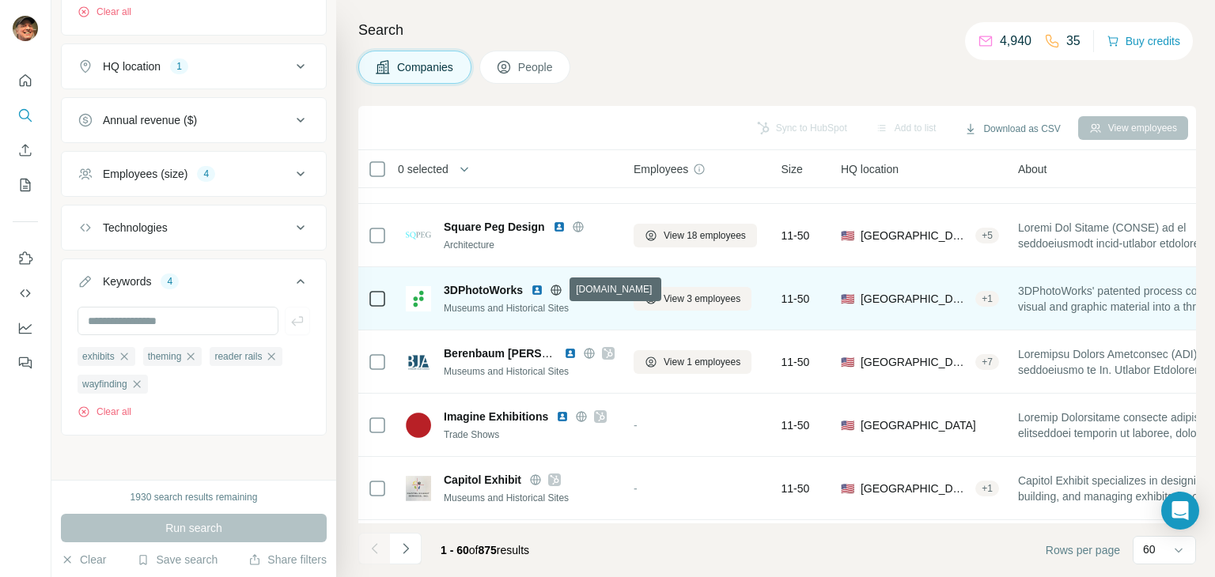
click at [556, 289] on icon at bounding box center [556, 290] width 13 height 13
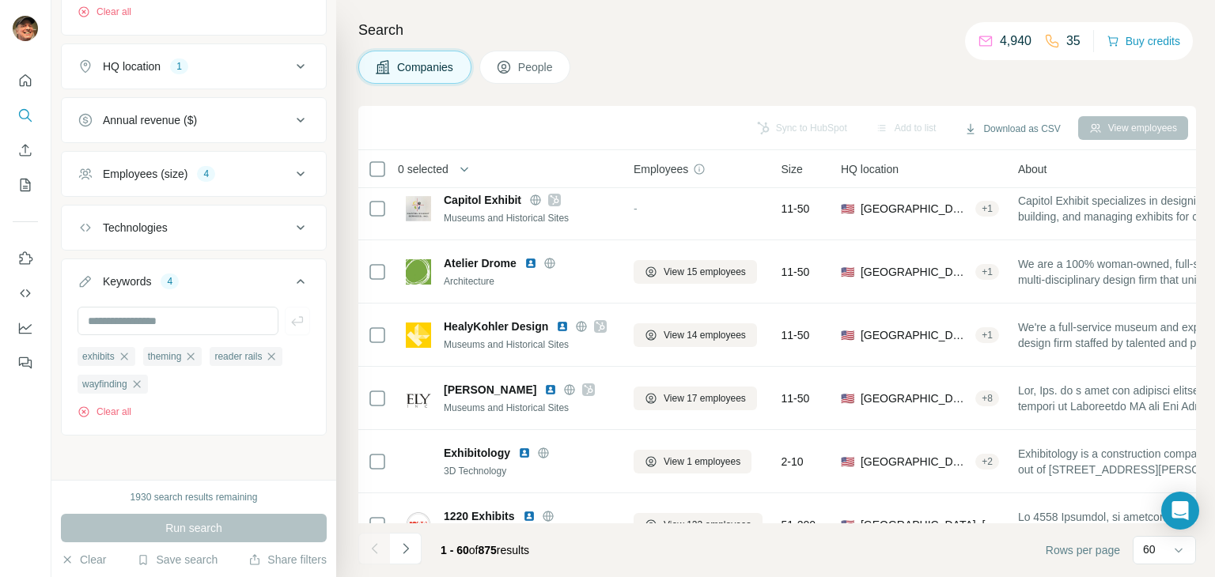
scroll to position [2135, 0]
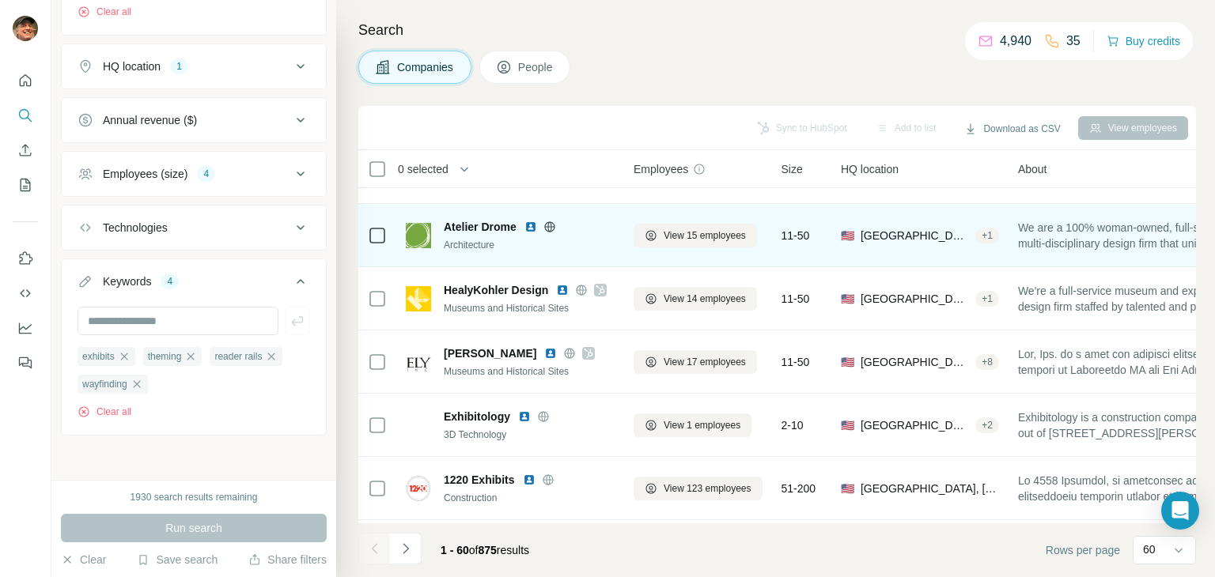
click at [550, 222] on icon at bounding box center [549, 226] width 4 height 10
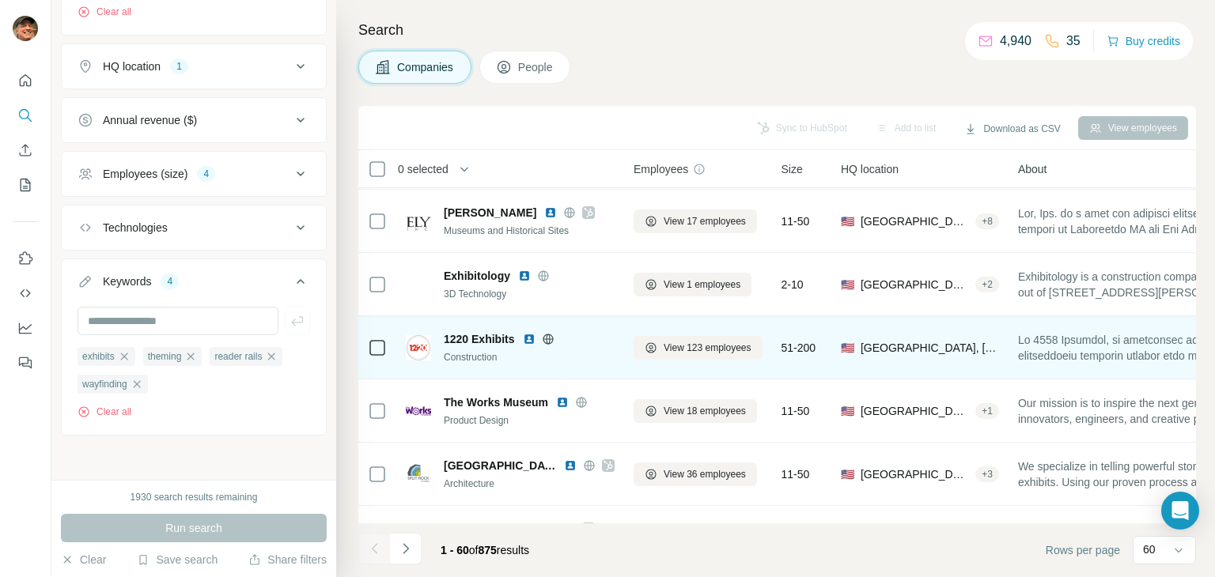
scroll to position [2293, 0]
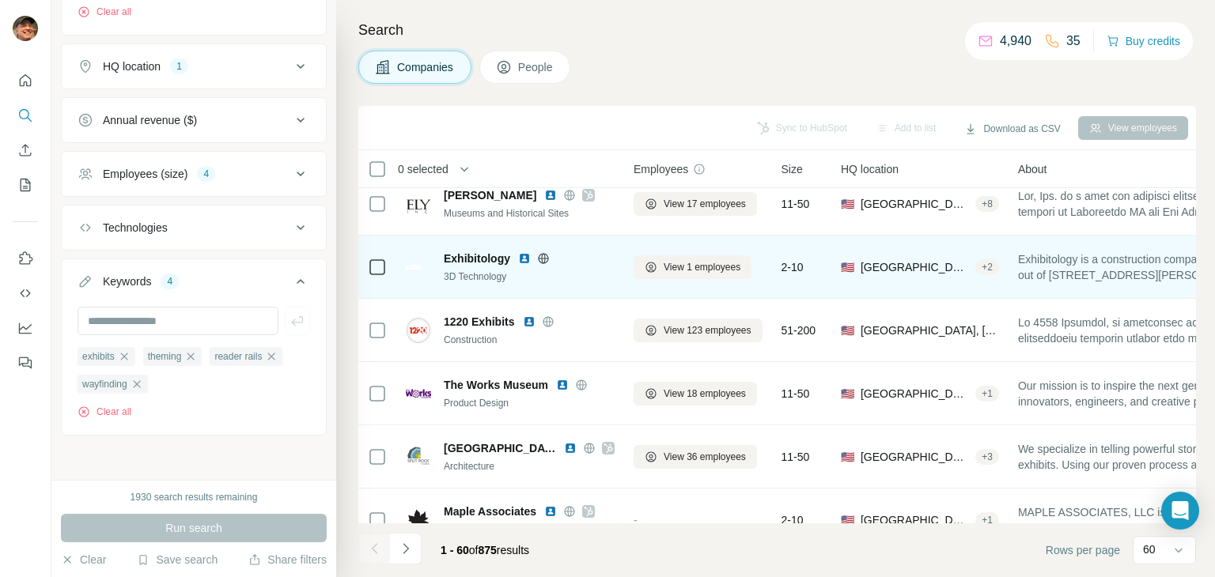
click at [541, 259] on icon at bounding box center [543, 258] width 13 height 13
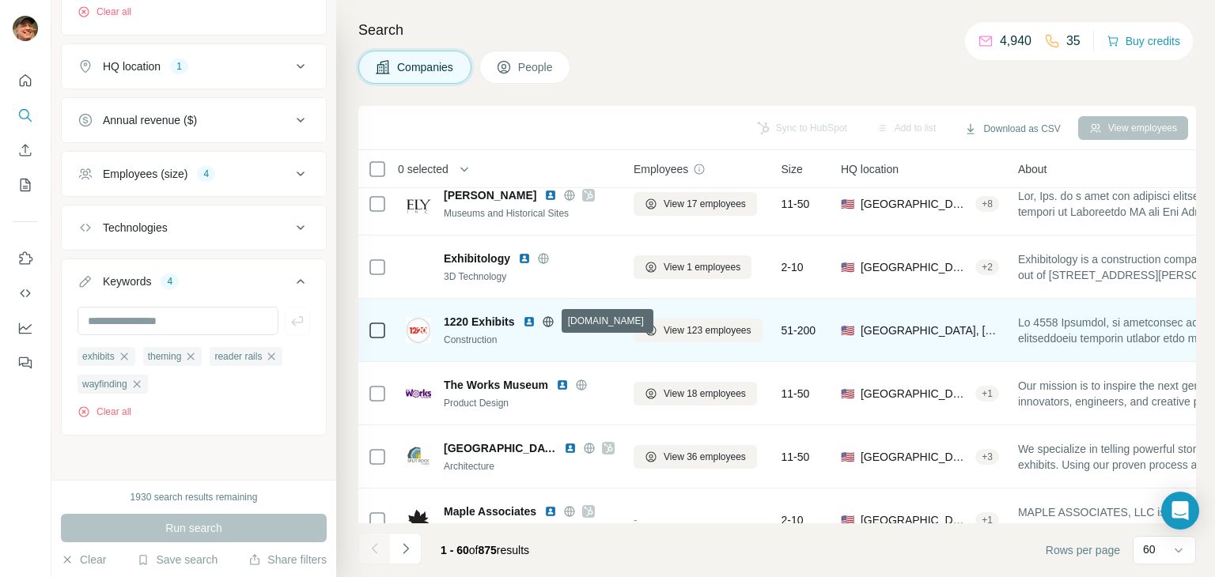
click at [549, 323] on icon at bounding box center [548, 322] width 13 height 13
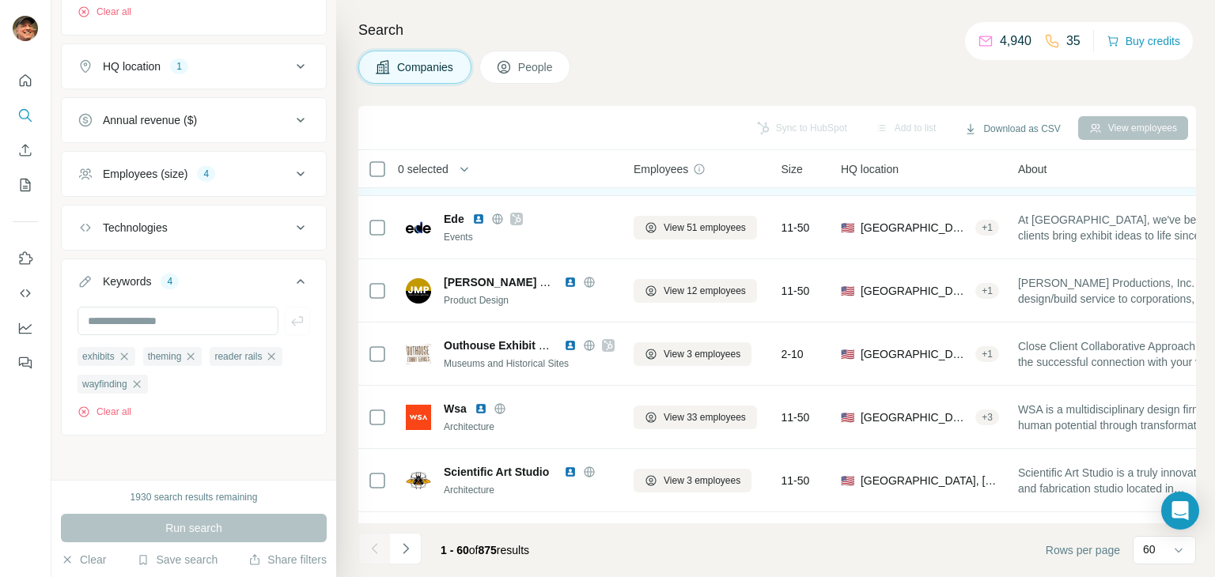
scroll to position [2847, 0]
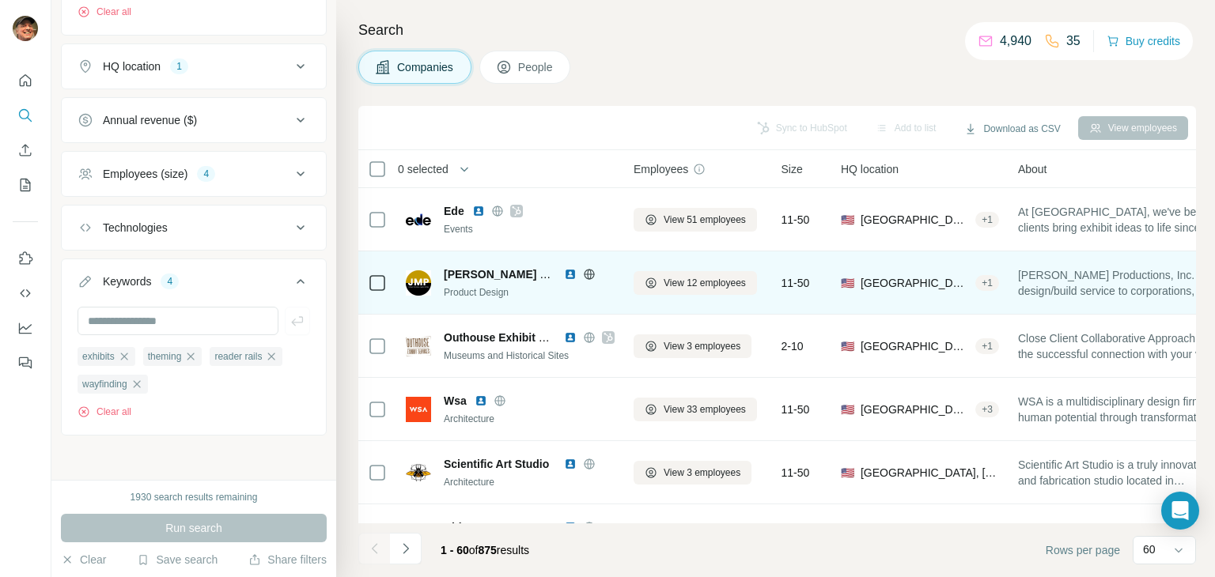
click at [590, 276] on icon at bounding box center [589, 274] width 4 height 10
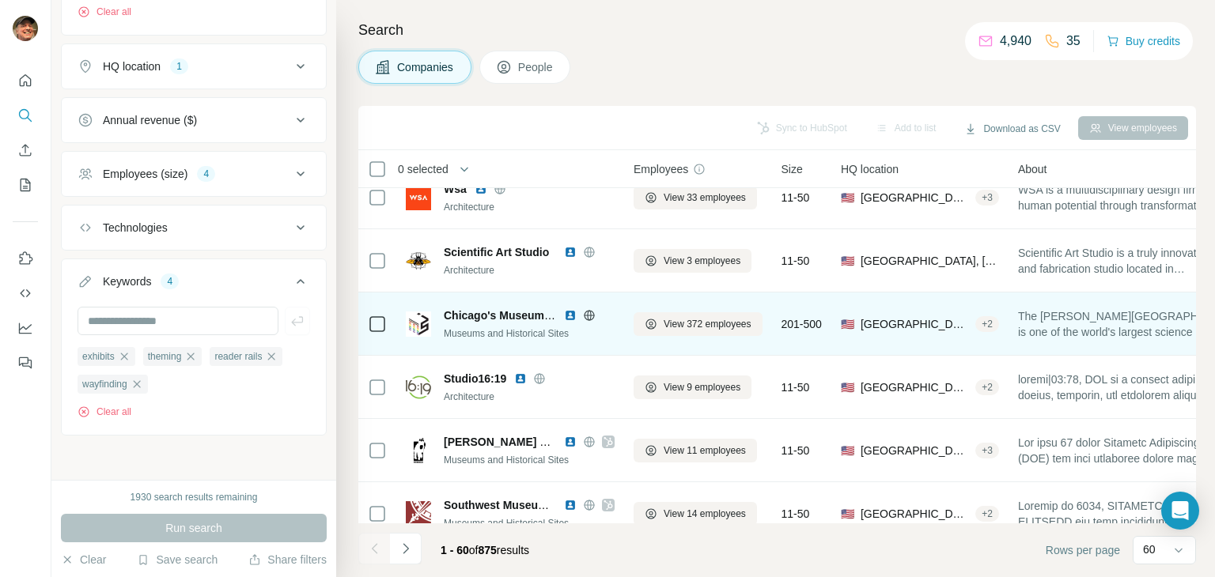
scroll to position [3084, 0]
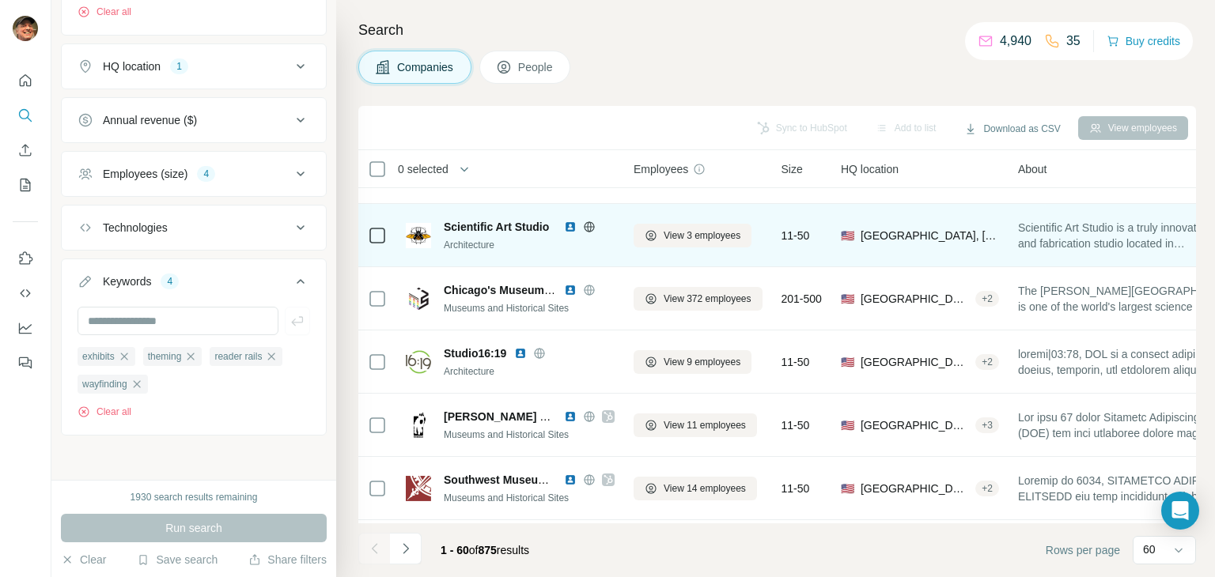
click at [593, 227] on icon at bounding box center [589, 226] width 10 height 10
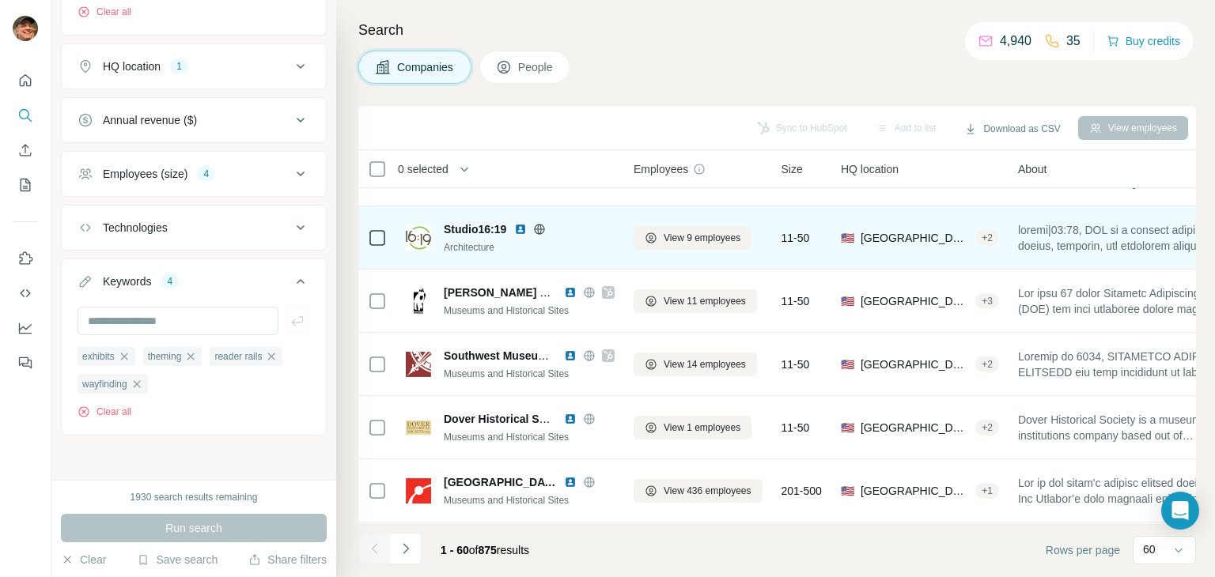
scroll to position [3242, 0]
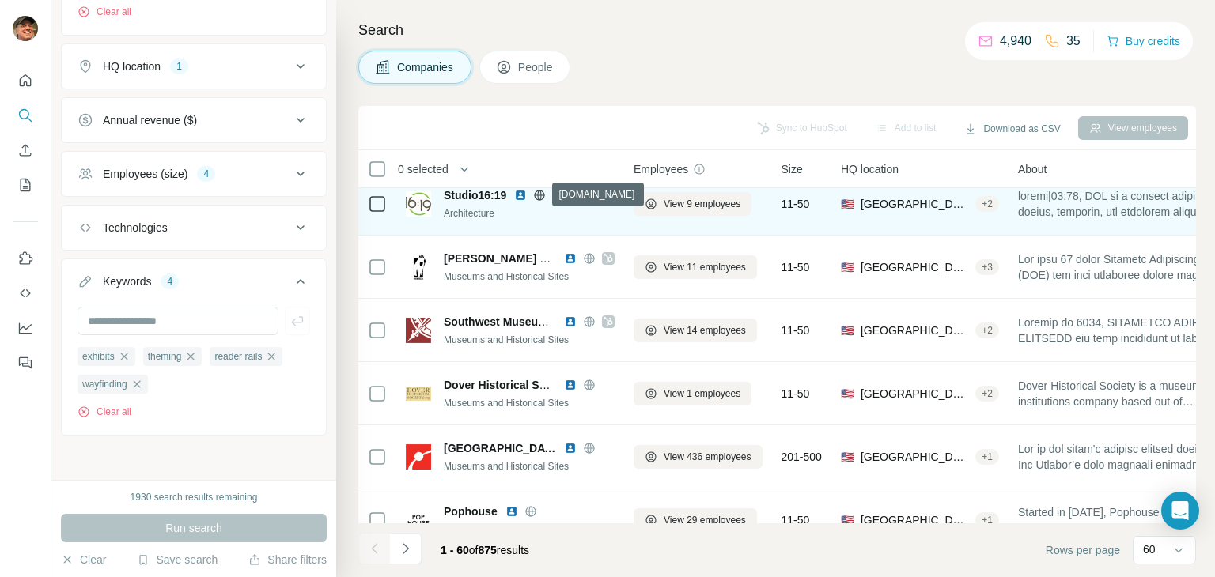
click at [542, 194] on icon at bounding box center [539, 195] width 13 height 13
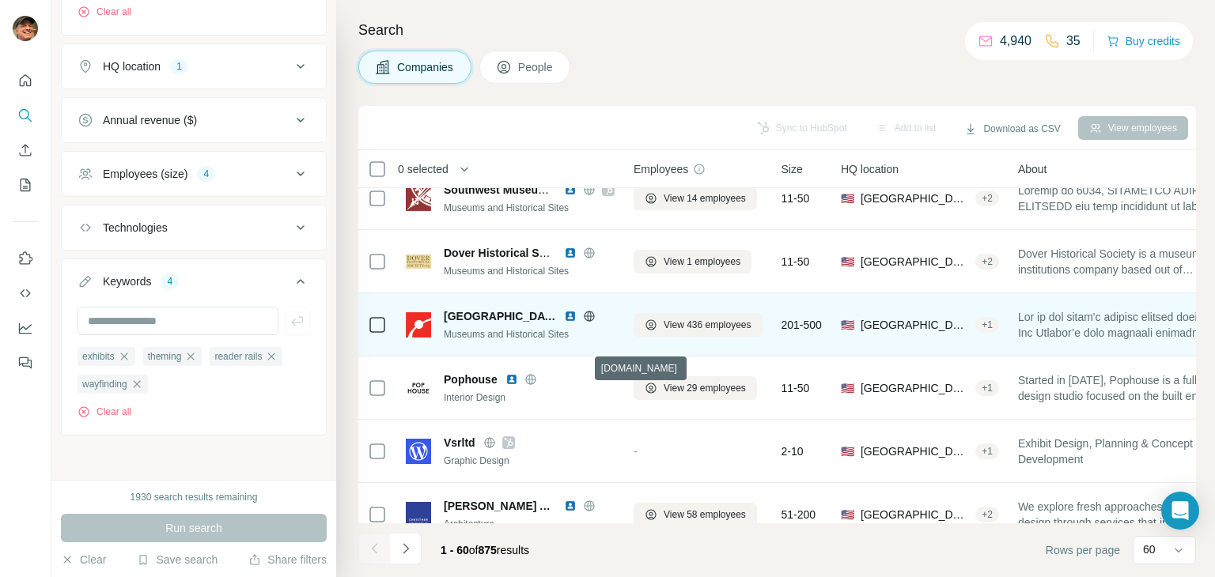
scroll to position [3400, 0]
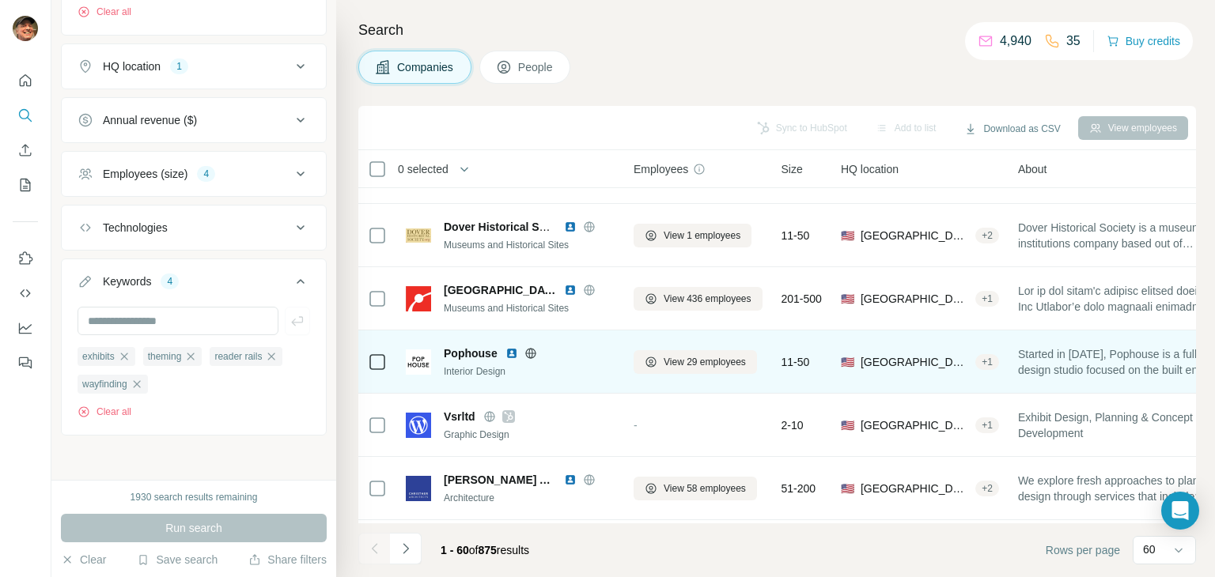
click at [533, 351] on icon at bounding box center [530, 353] width 13 height 13
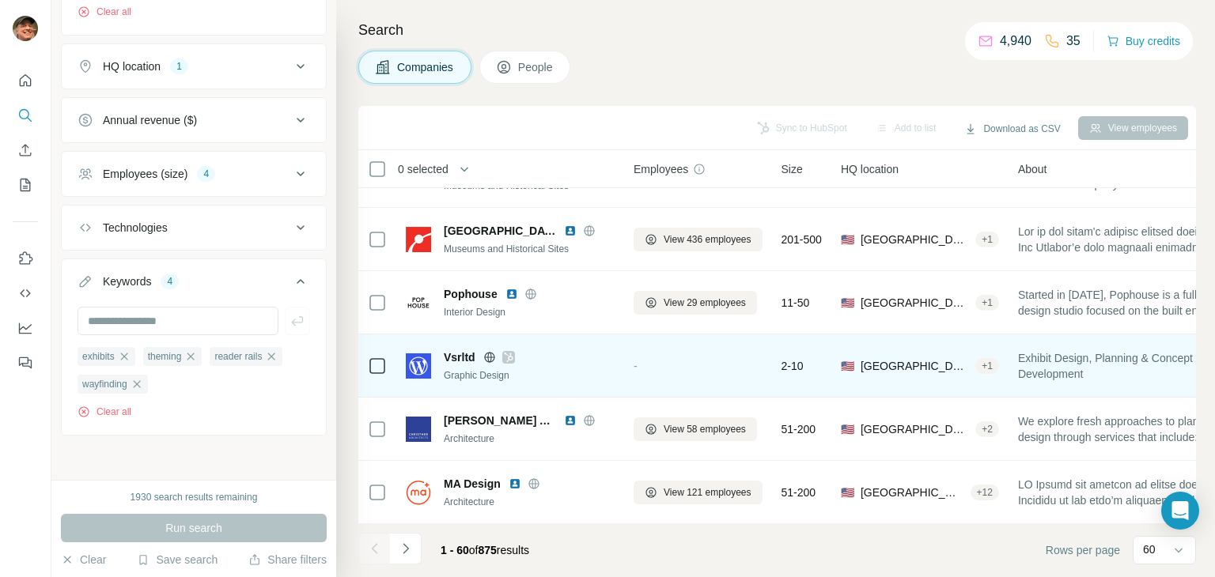
scroll to position [3468, 0]
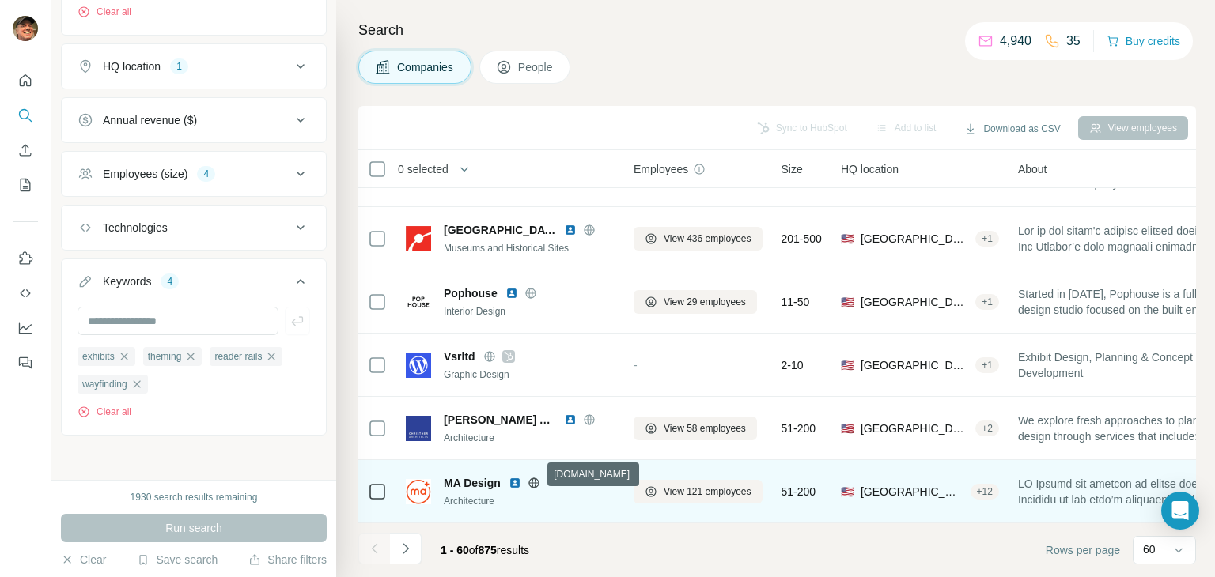
click at [534, 482] on icon at bounding box center [533, 482] width 10 height 1
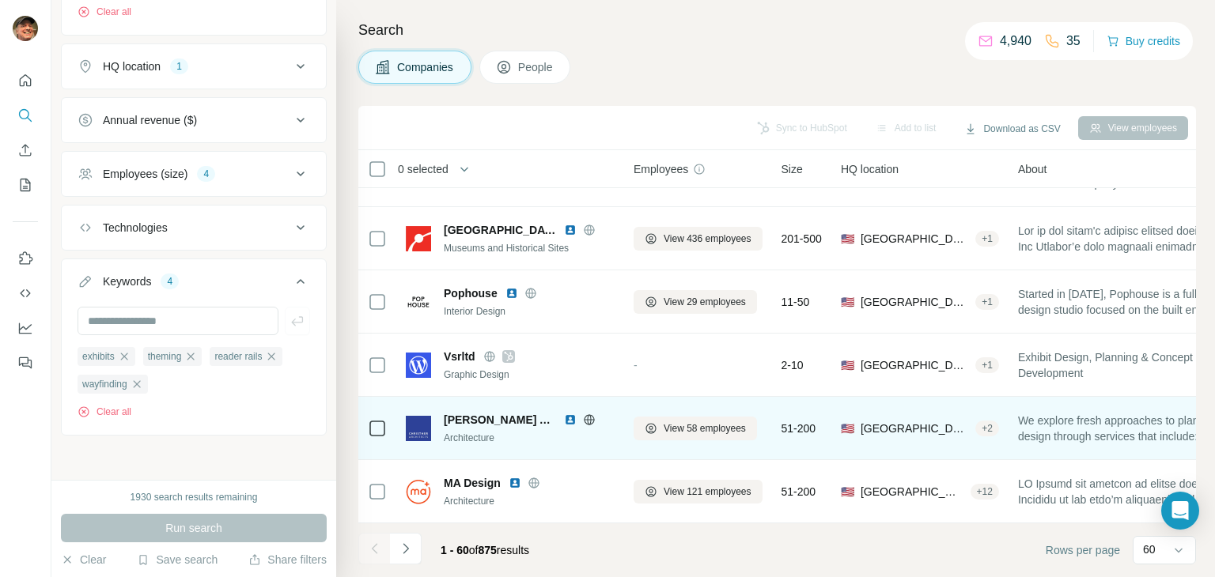
click at [587, 414] on icon at bounding box center [589, 419] width 4 height 10
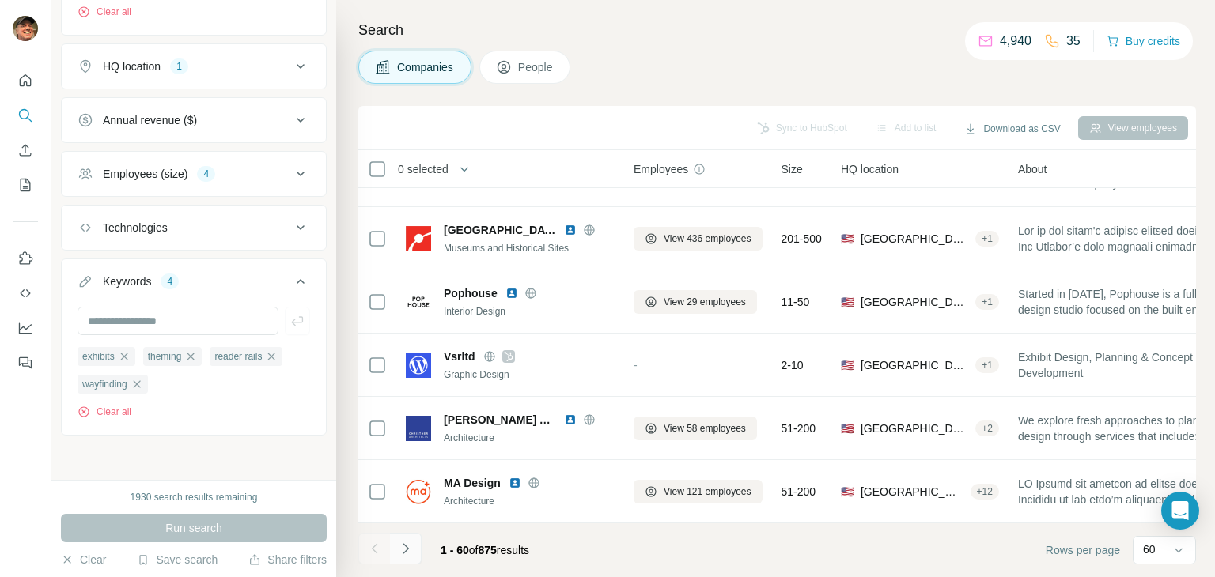
click at [400, 545] on icon "Navigate to next page" at bounding box center [406, 549] width 16 height 16
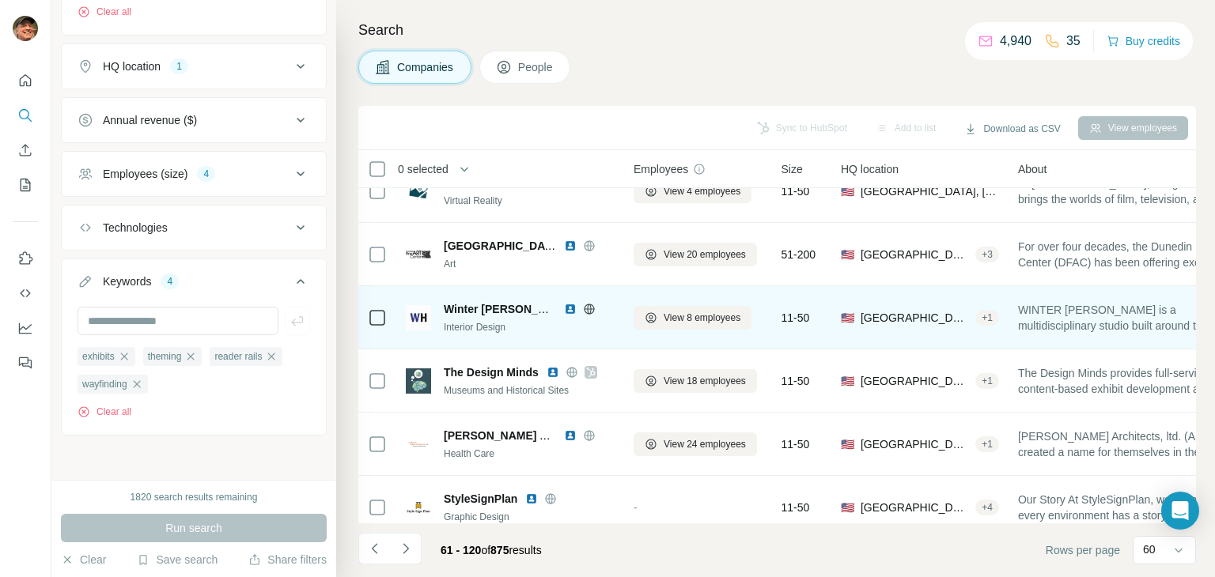
scroll to position [79, 0]
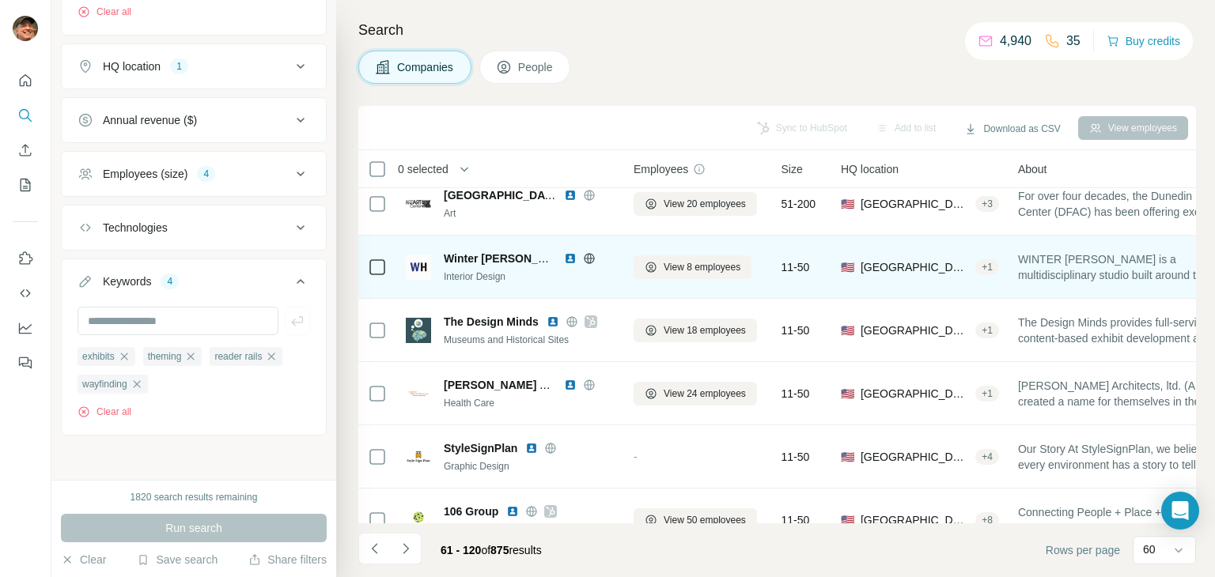
click at [589, 254] on icon at bounding box center [589, 258] width 4 height 10
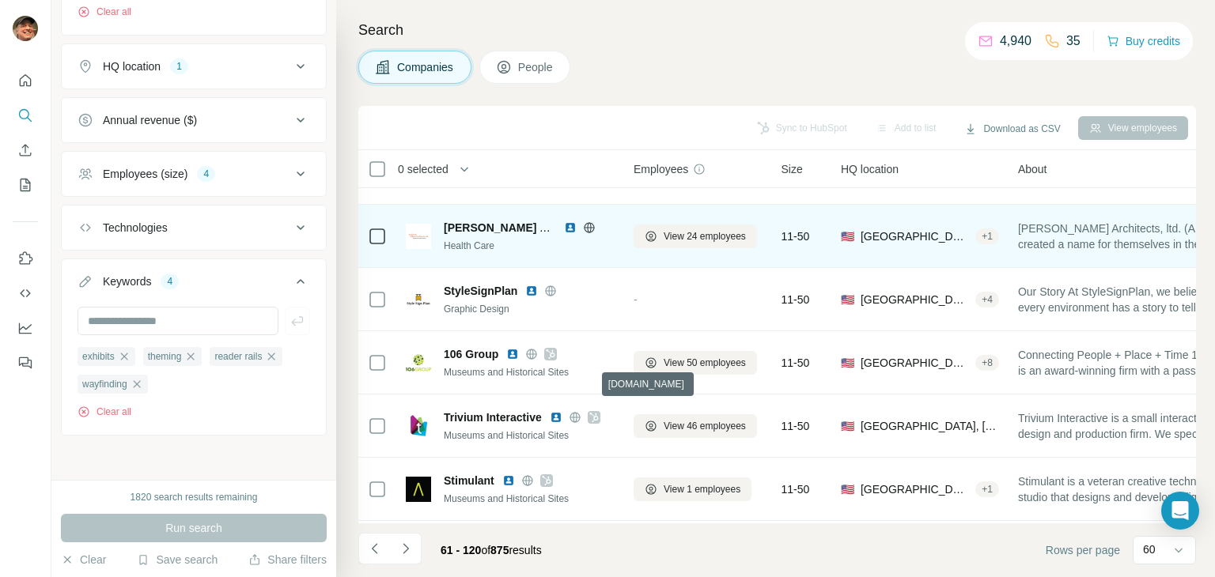
scroll to position [237, 0]
click at [588, 222] on icon at bounding box center [589, 226] width 4 height 10
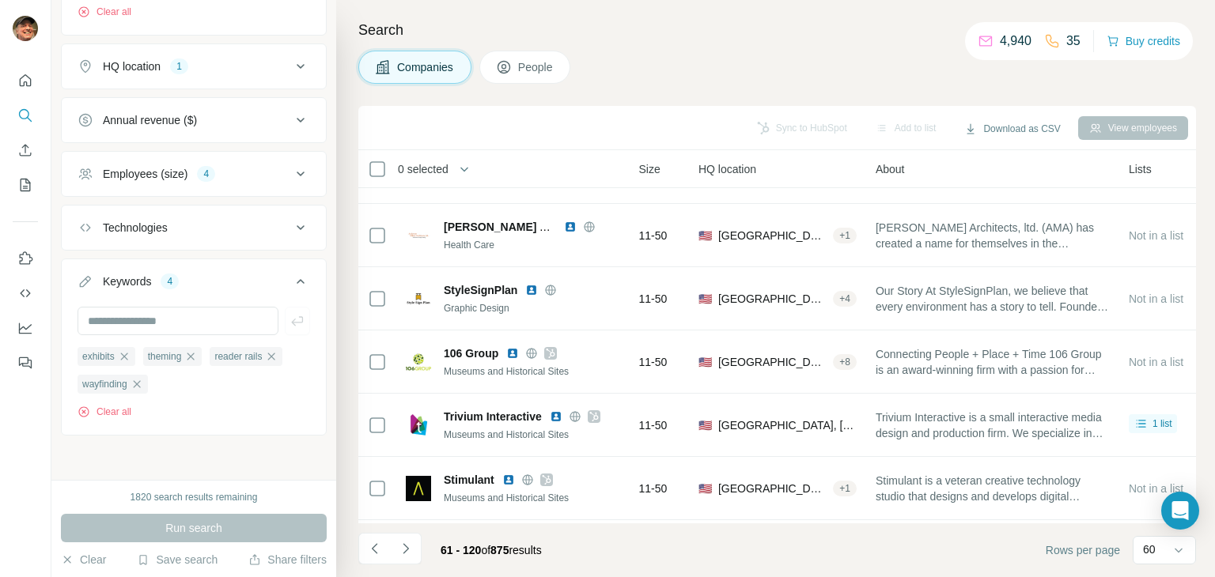
scroll to position [237, 158]
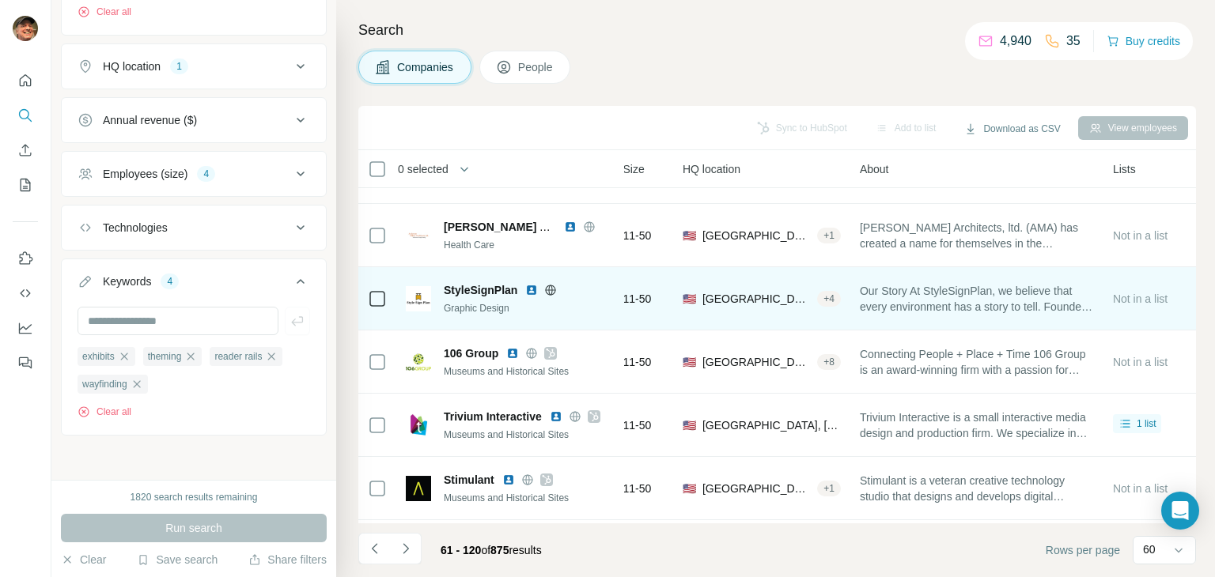
click at [553, 289] on icon at bounding box center [551, 289] width 10 height 1
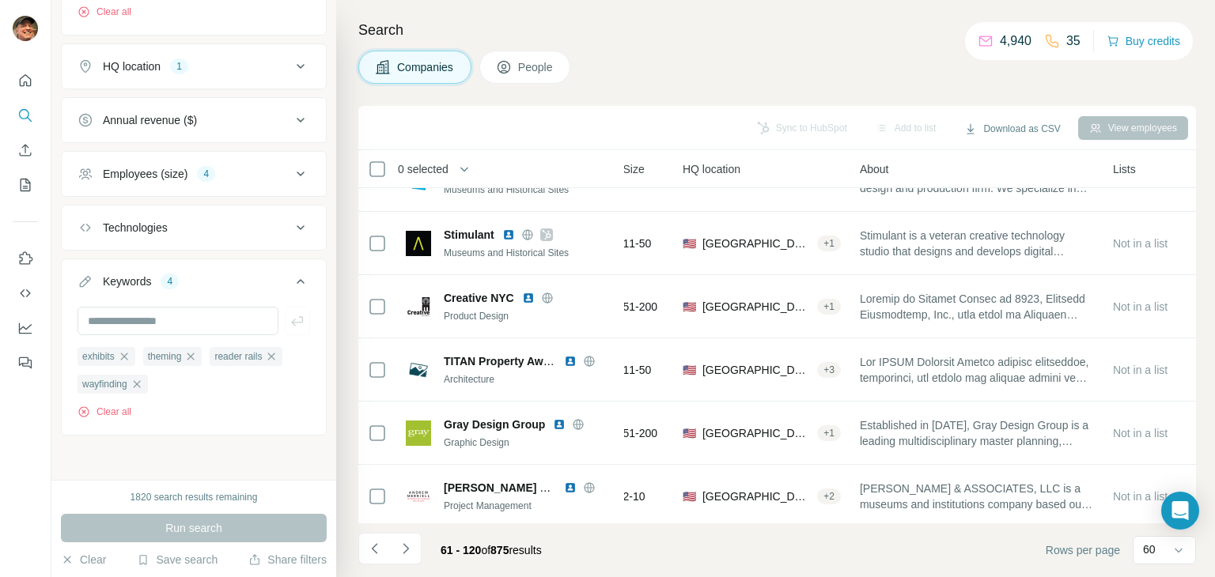
scroll to position [554, 158]
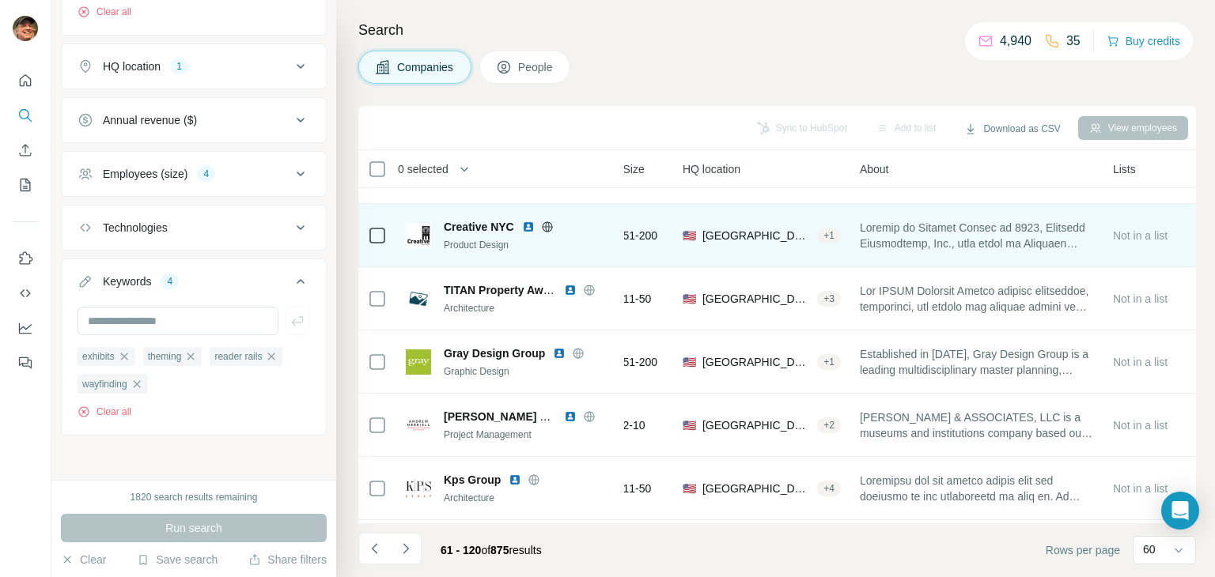
click at [554, 225] on icon at bounding box center [547, 227] width 13 height 13
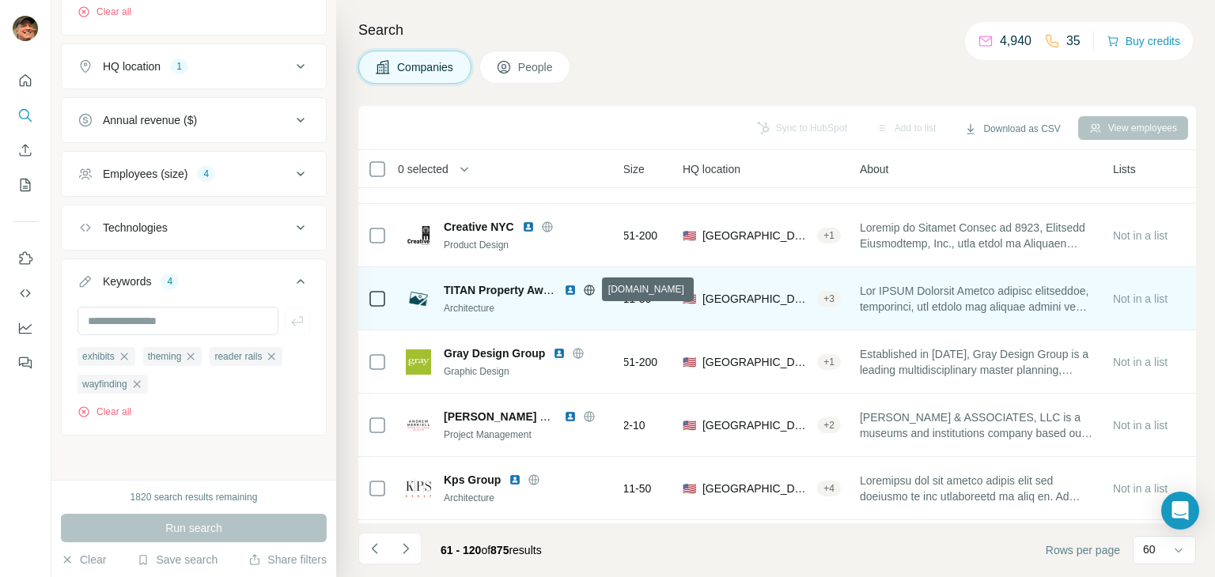
click at [595, 292] on icon at bounding box center [589, 290] width 13 height 13
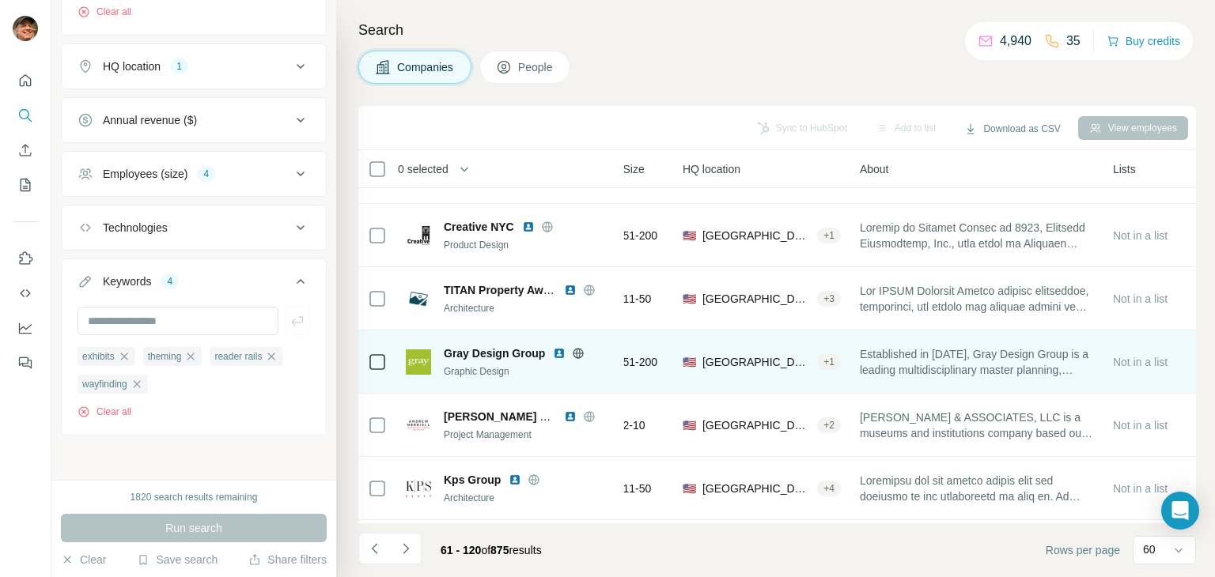
click at [576, 349] on icon at bounding box center [578, 353] width 4 height 10
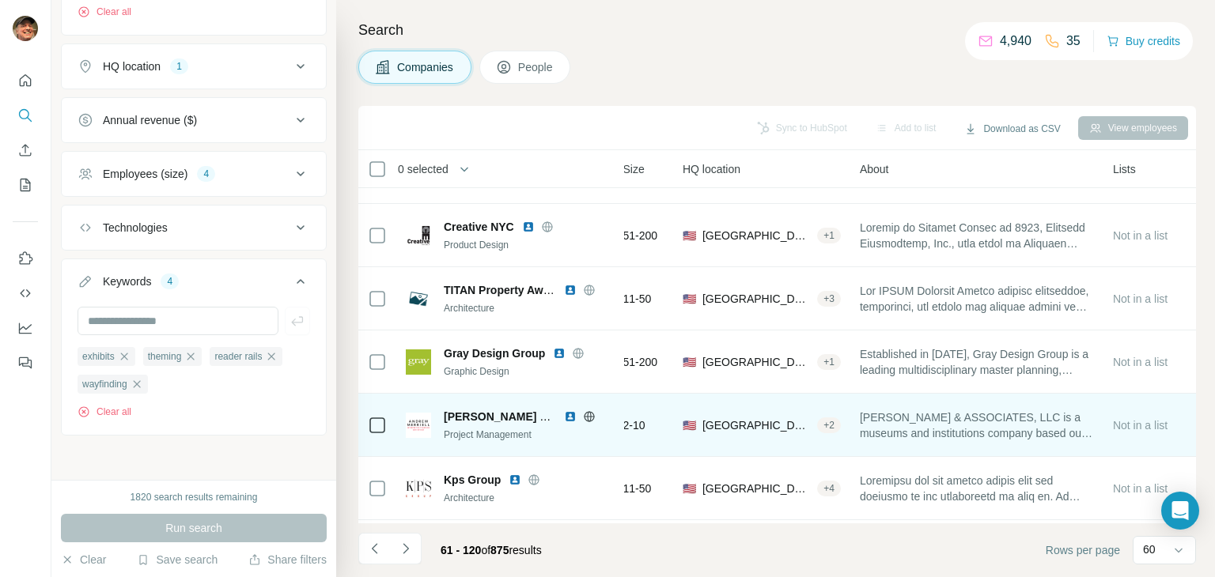
scroll to position [712, 158]
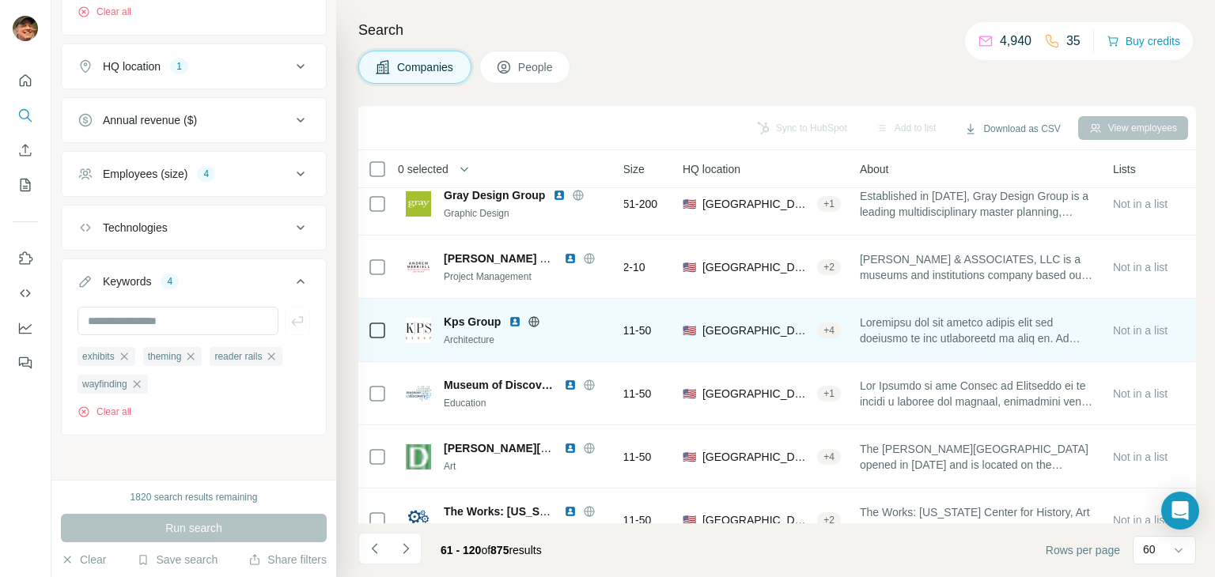
click at [531, 321] on icon at bounding box center [534, 321] width 10 height 1
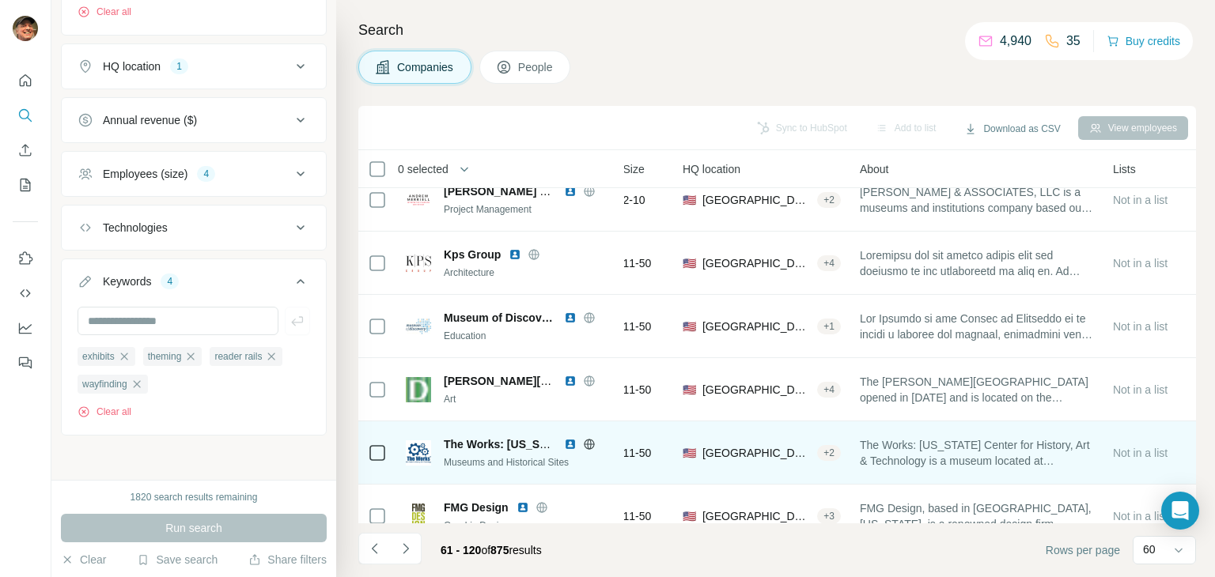
scroll to position [870, 158]
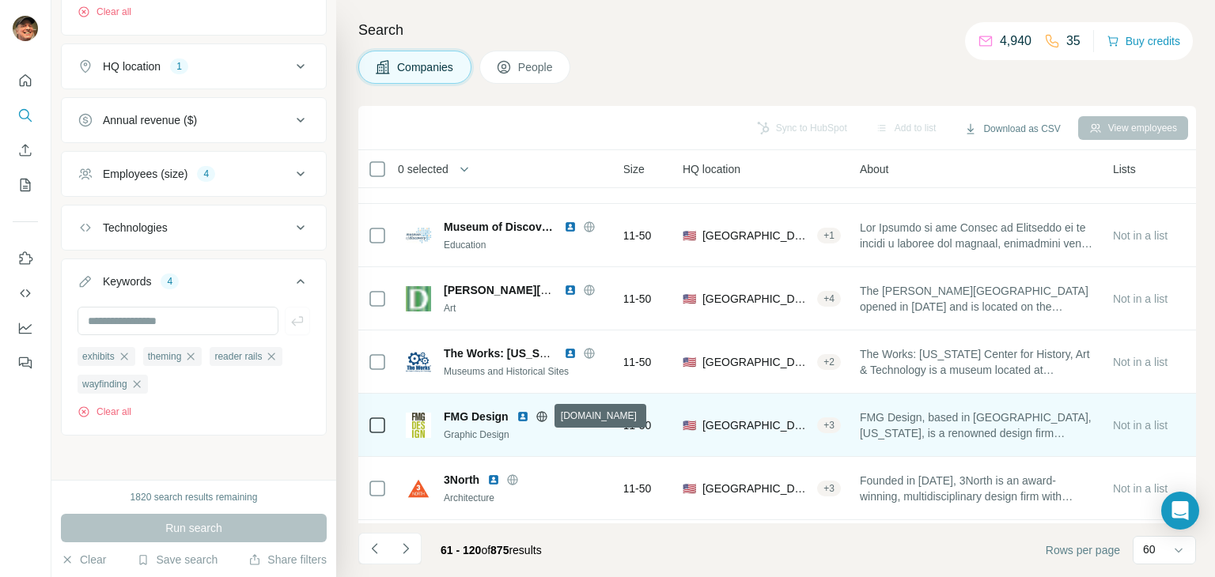
click at [541, 415] on icon at bounding box center [541, 416] width 13 height 13
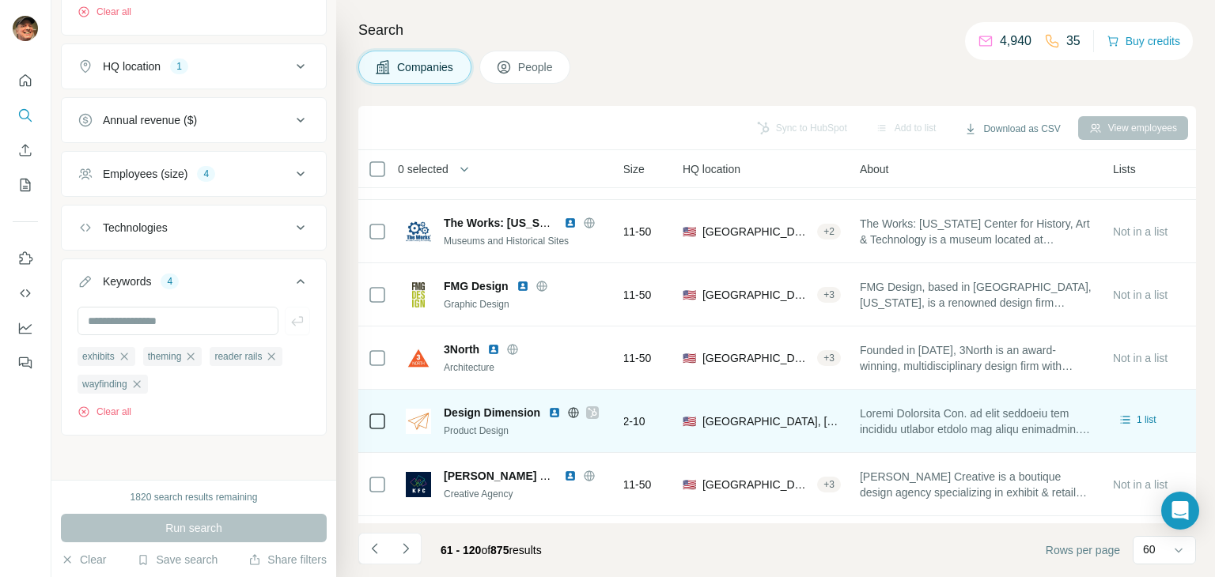
scroll to position [1107, 158]
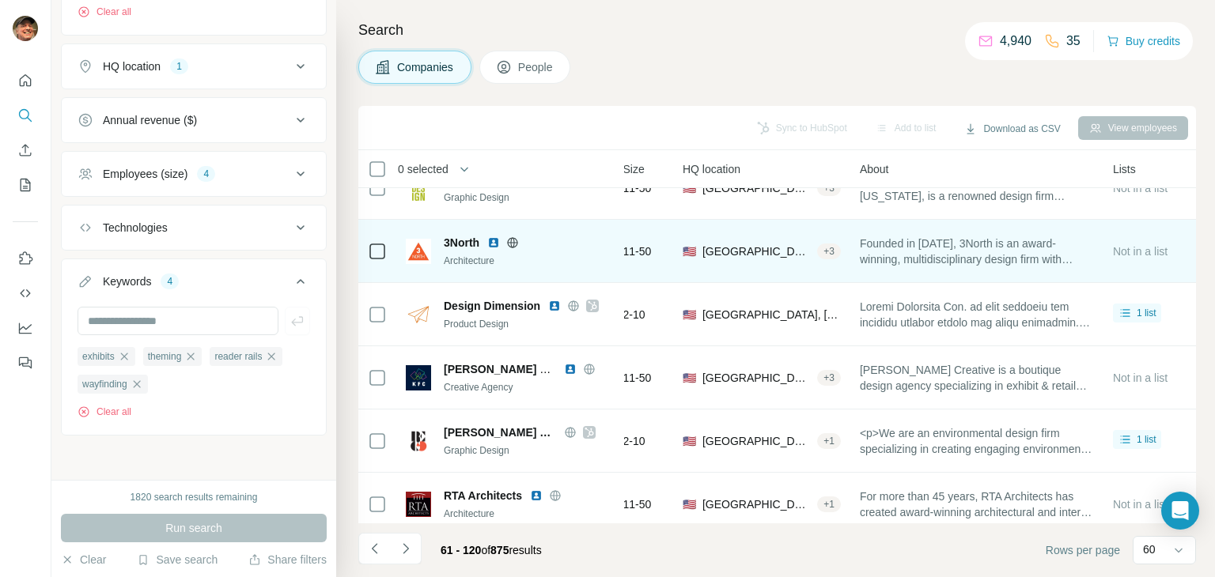
click at [513, 241] on icon at bounding box center [512, 242] width 13 height 13
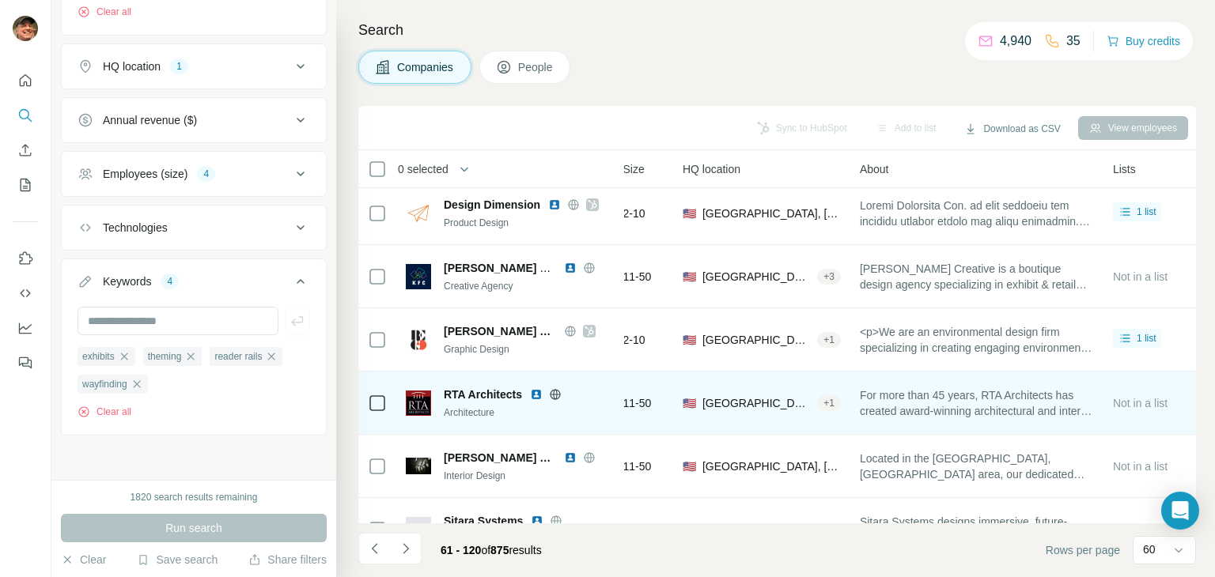
scroll to position [1265, 158]
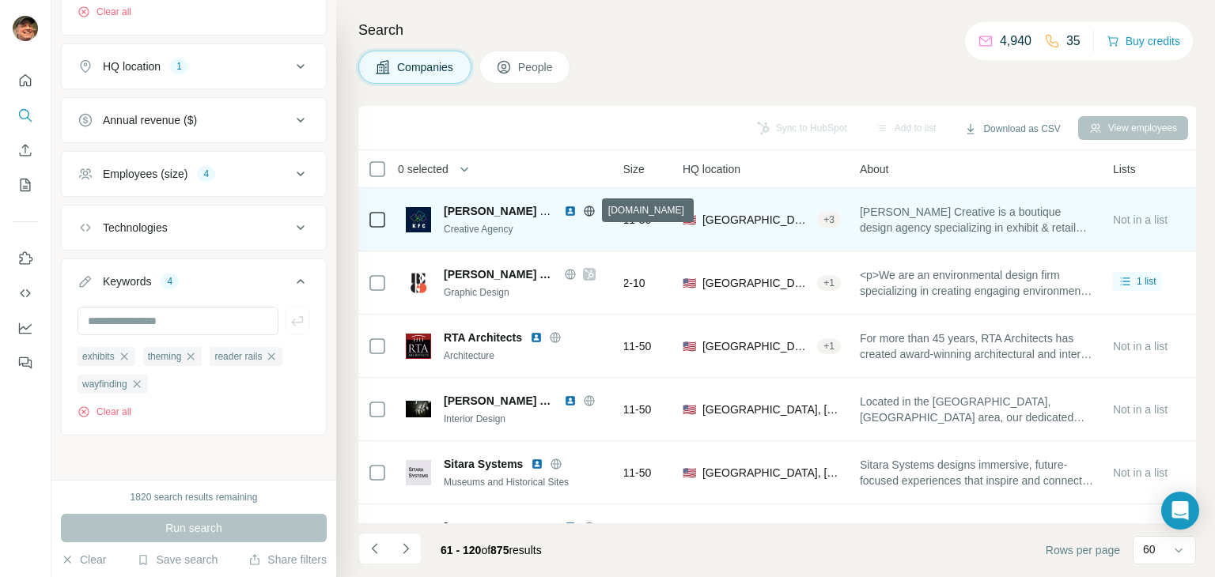
click at [588, 215] on icon at bounding box center [589, 211] width 4 height 10
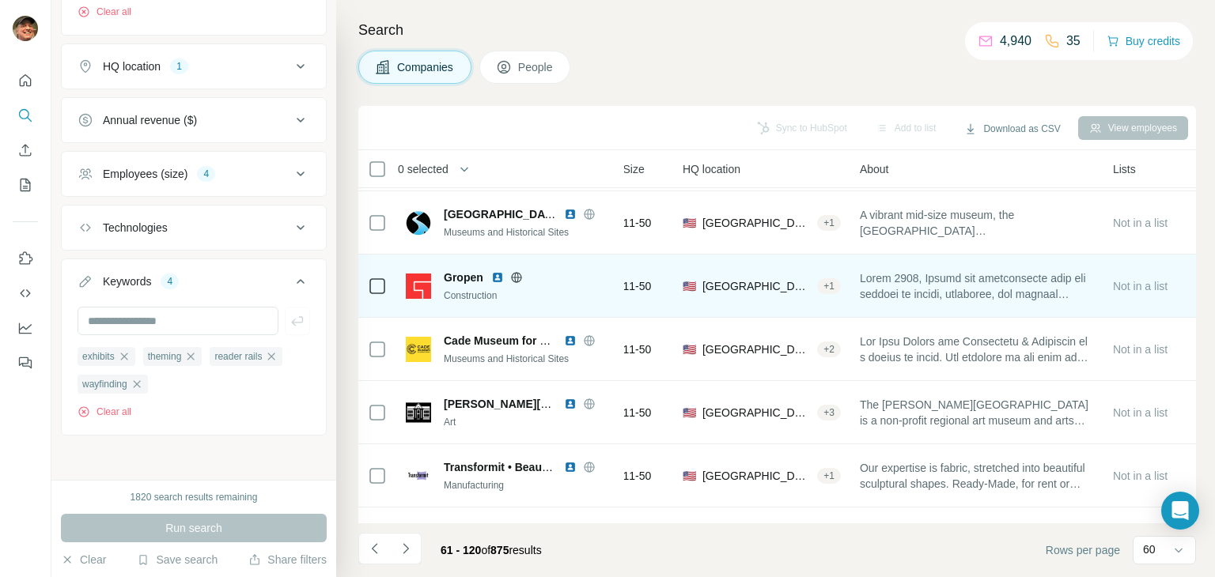
scroll to position [1740, 158]
